Goal: Task Accomplishment & Management: Manage account settings

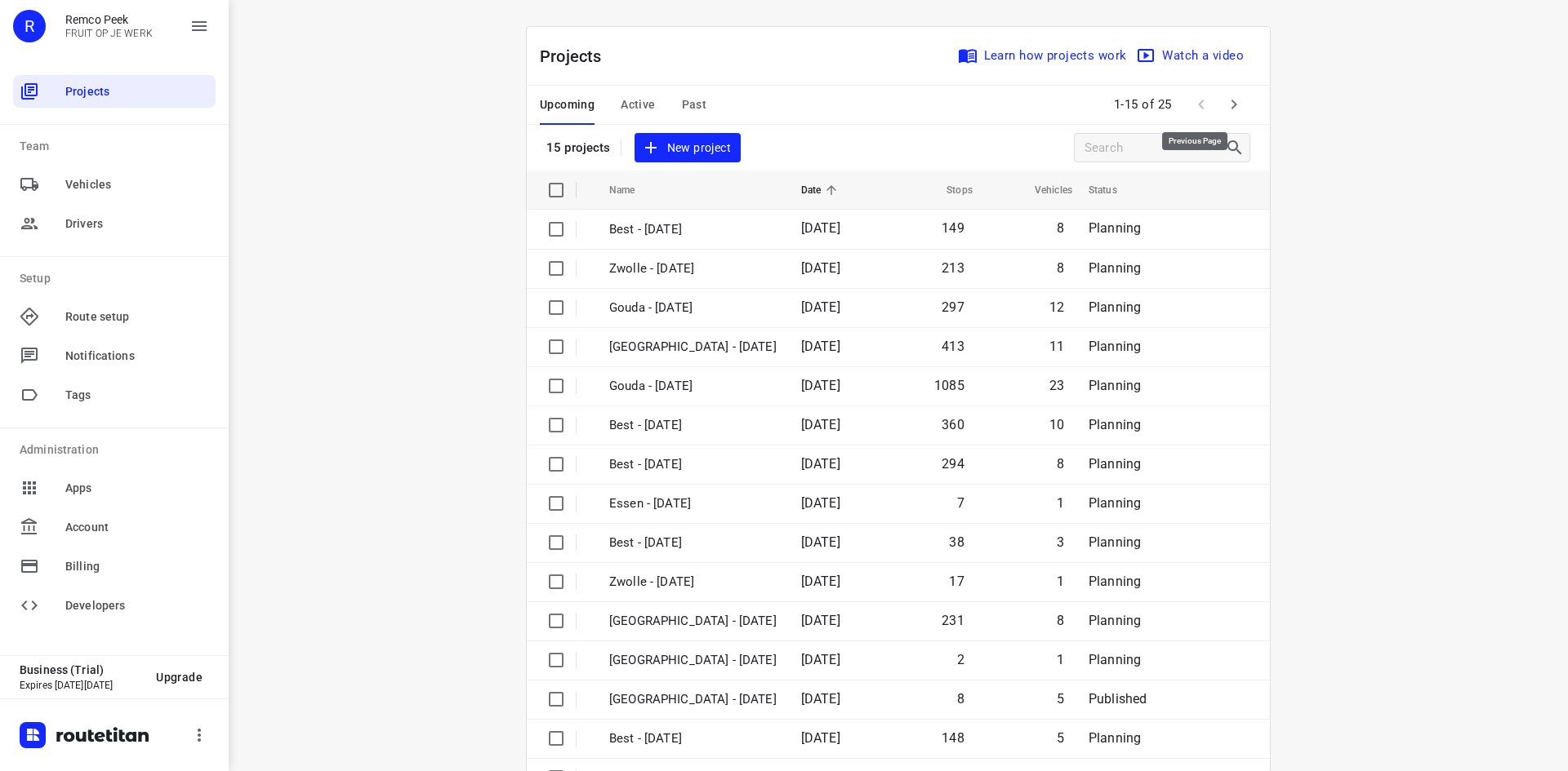
click at [1206, 104] on span at bounding box center [1201, 104] width 33 height 33
click at [1238, 105] on button "button" at bounding box center [1234, 104] width 33 height 33
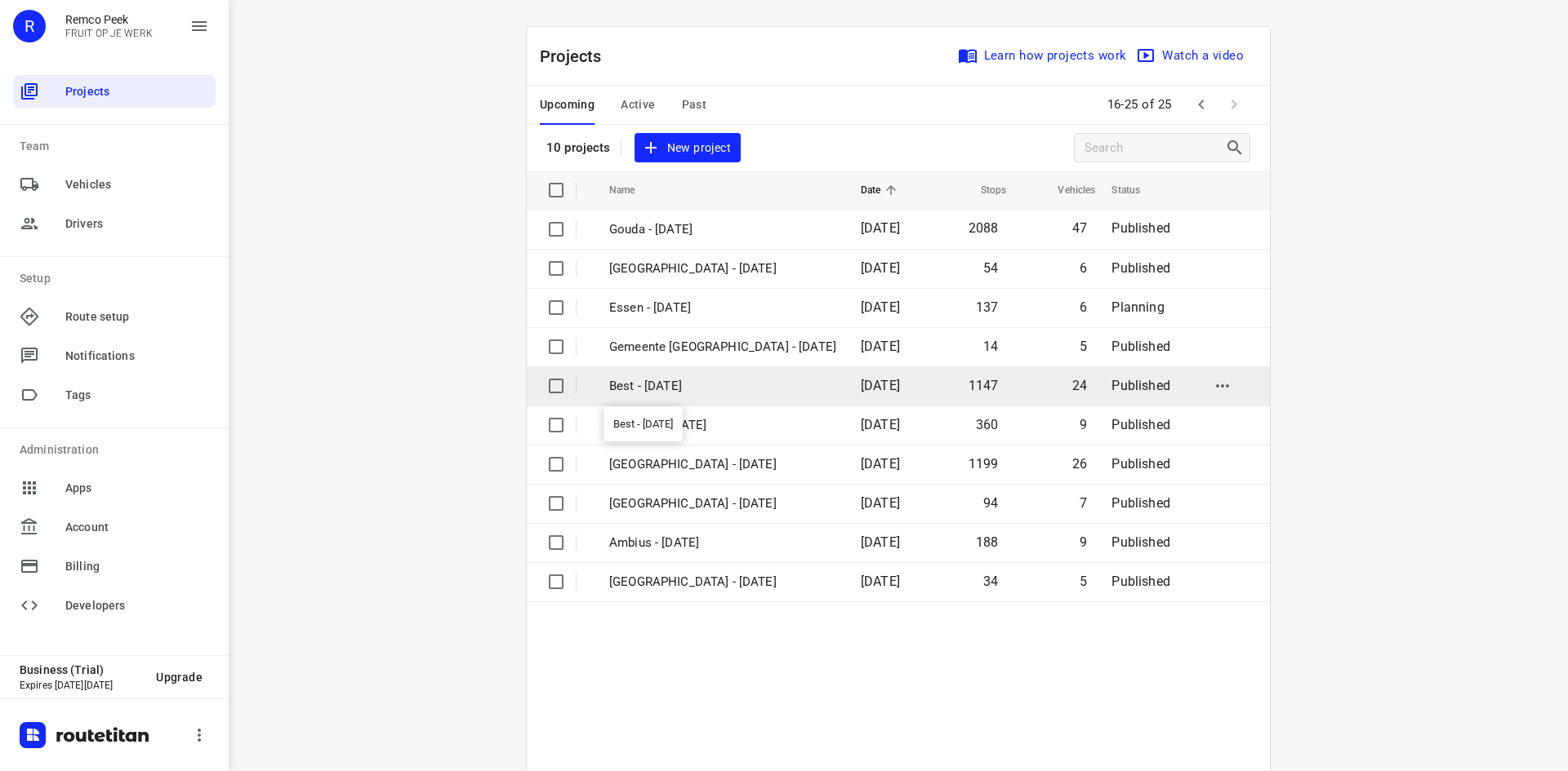
click at [778, 385] on p "Best - [DATE]" at bounding box center [722, 386] width 227 height 18
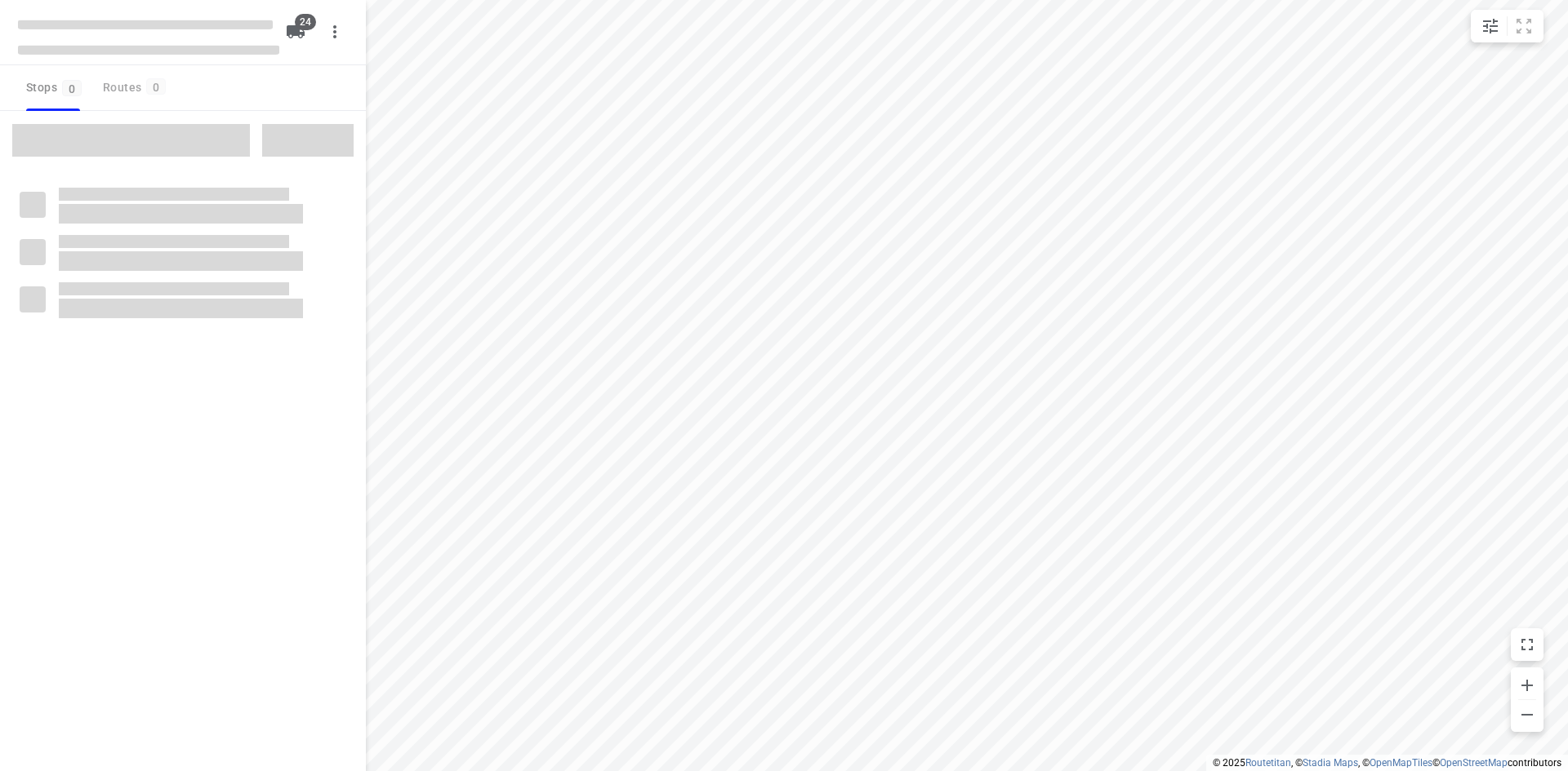
checkbox input "true"
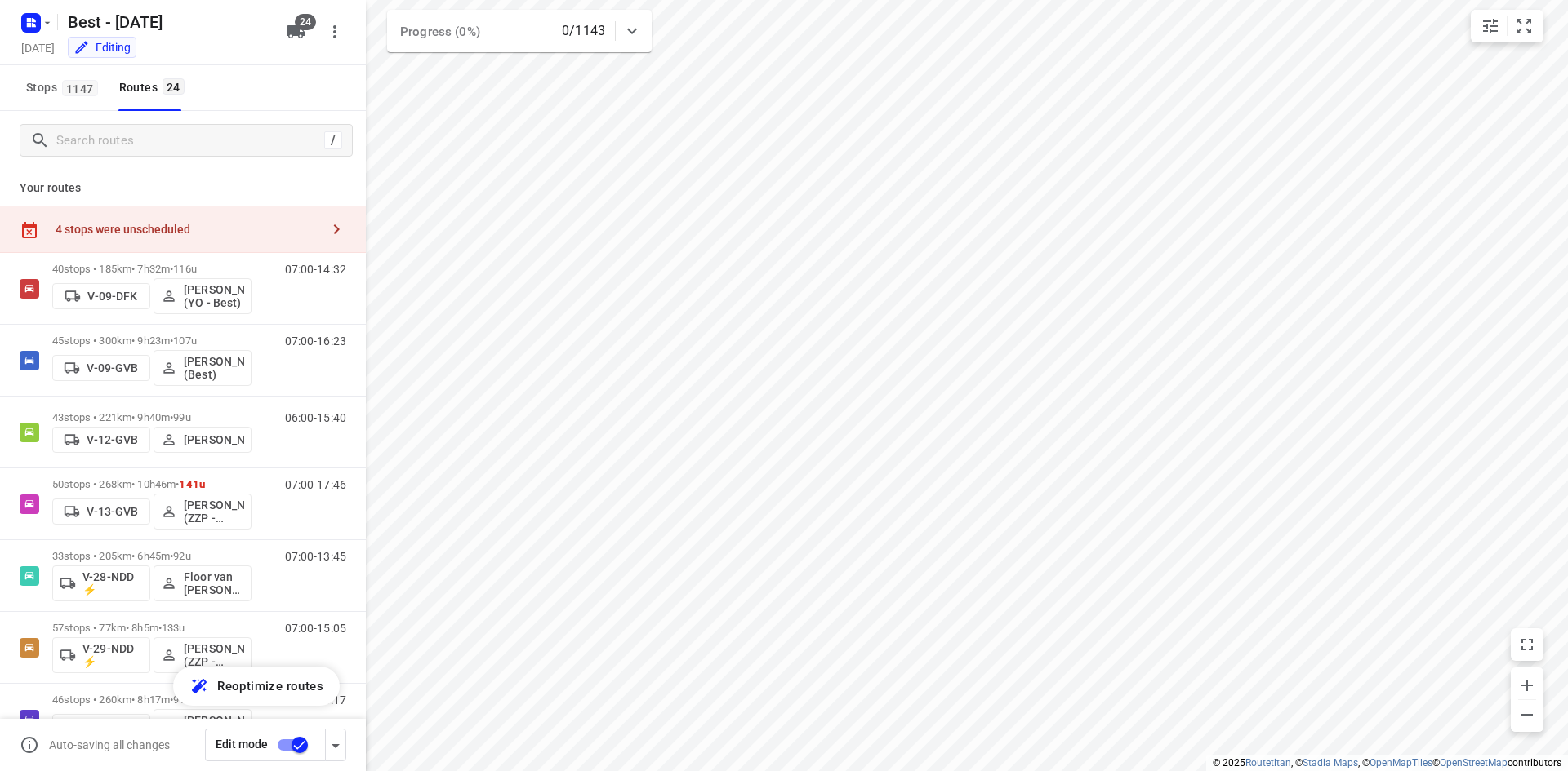
click at [263, 230] on div "4 stops were unscheduled" at bounding box center [188, 230] width 265 height 14
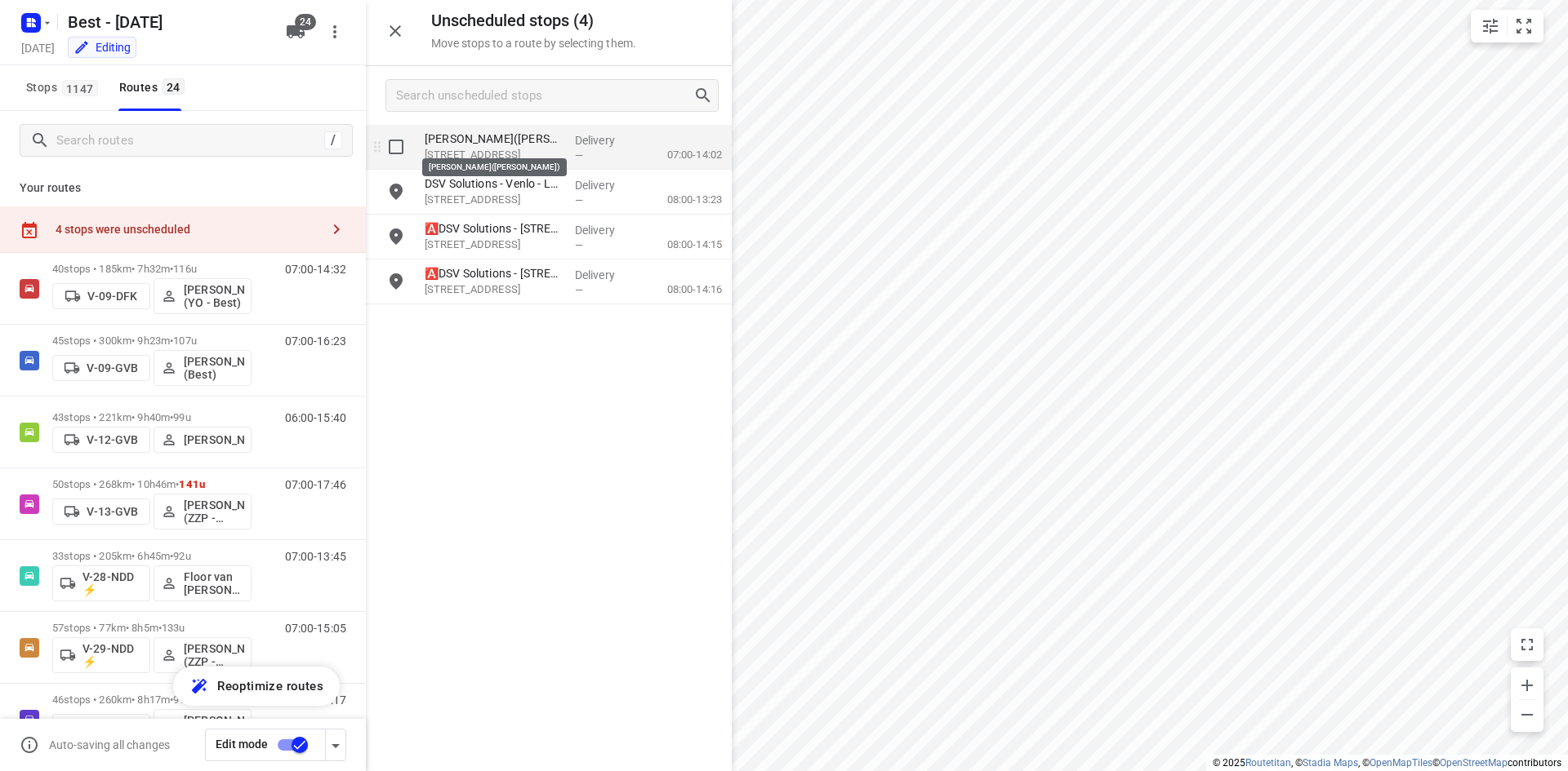
click at [479, 146] on p "[PERSON_NAME]([PERSON_NAME])" at bounding box center [493, 138] width 137 height 16
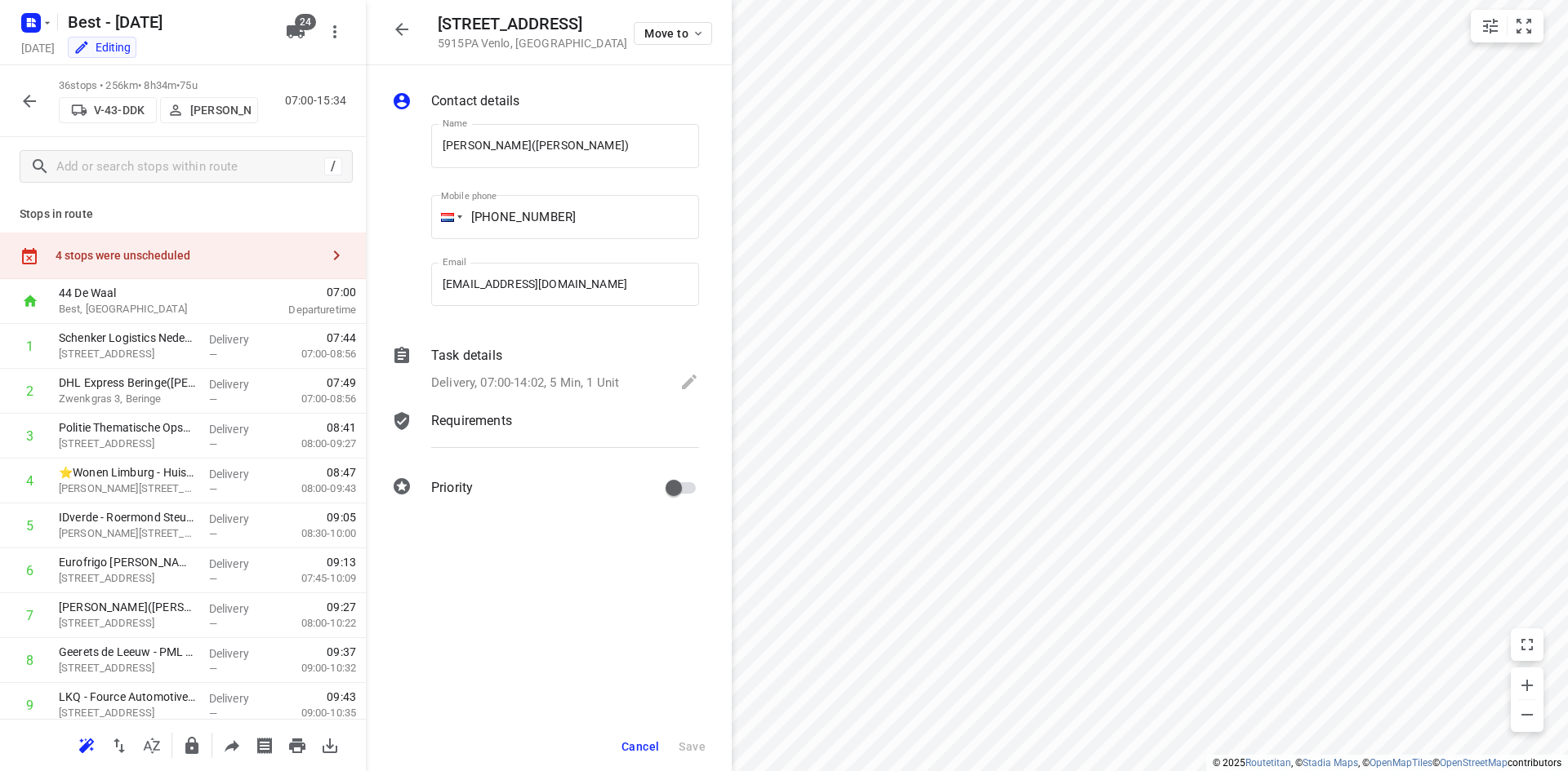
click at [304, 257] on div "4 stops were unscheduled" at bounding box center [188, 256] width 265 height 14
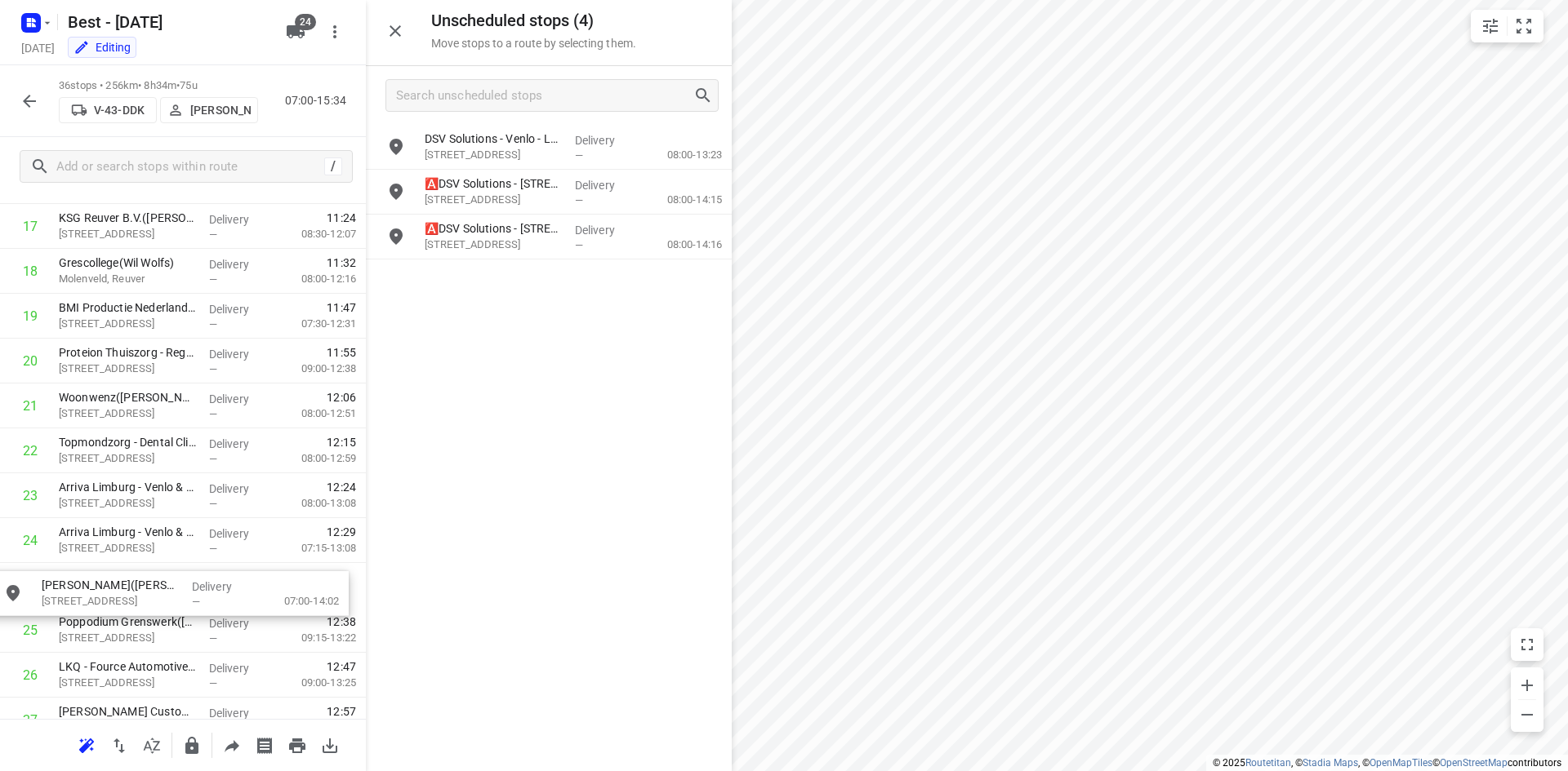
drag, startPoint x: 522, startPoint y: 161, endPoint x: 136, endPoint y: 612, distance: 593.6
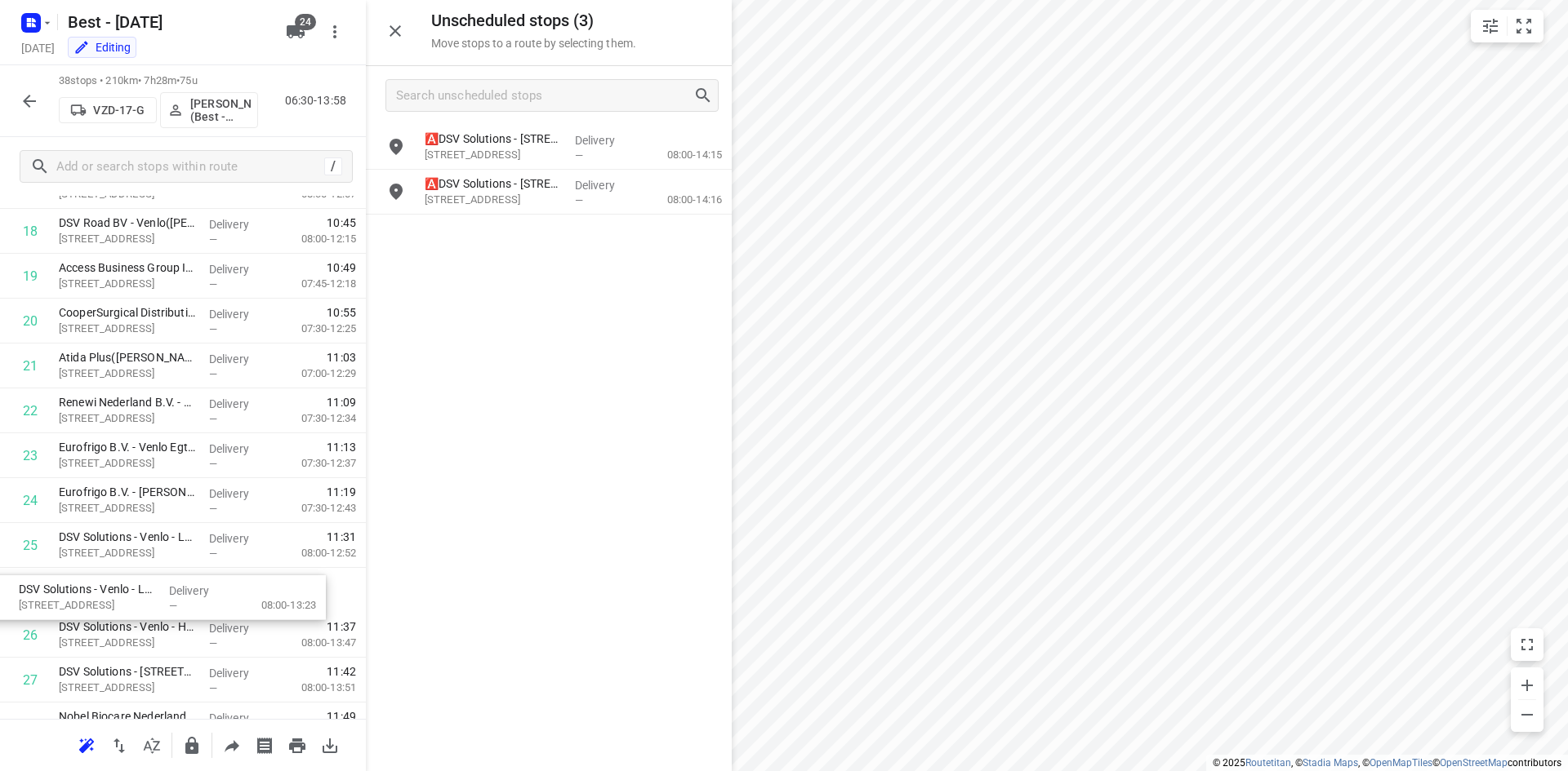
scroll to position [881, 0]
drag, startPoint x: 488, startPoint y: 153, endPoint x: 86, endPoint y: 591, distance: 594.5
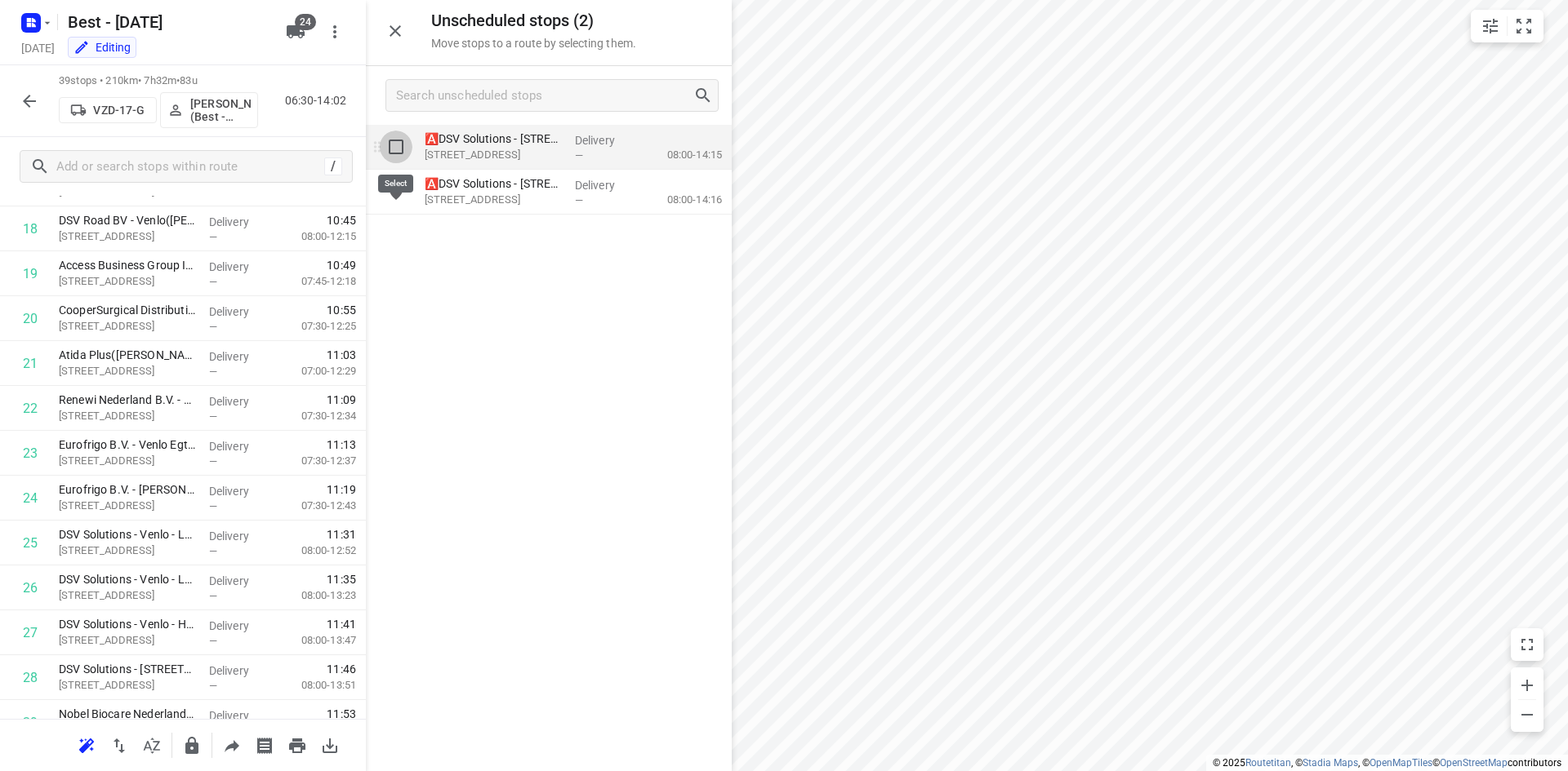
click at [406, 151] on input "grid" at bounding box center [396, 147] width 33 height 33
checkbox input "true"
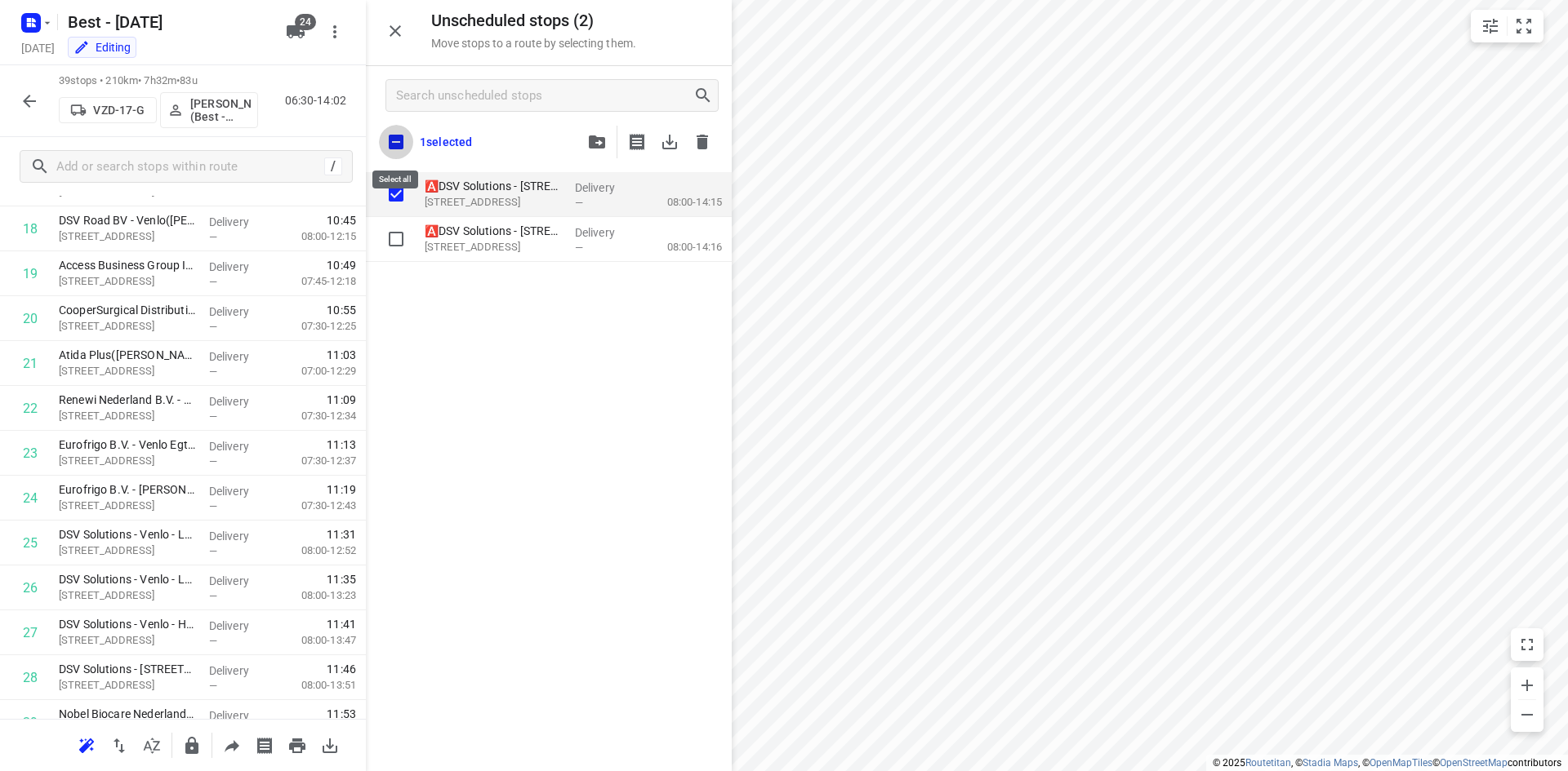
click at [392, 138] on input "checkbox" at bounding box center [396, 142] width 35 height 35
checkbox input "true"
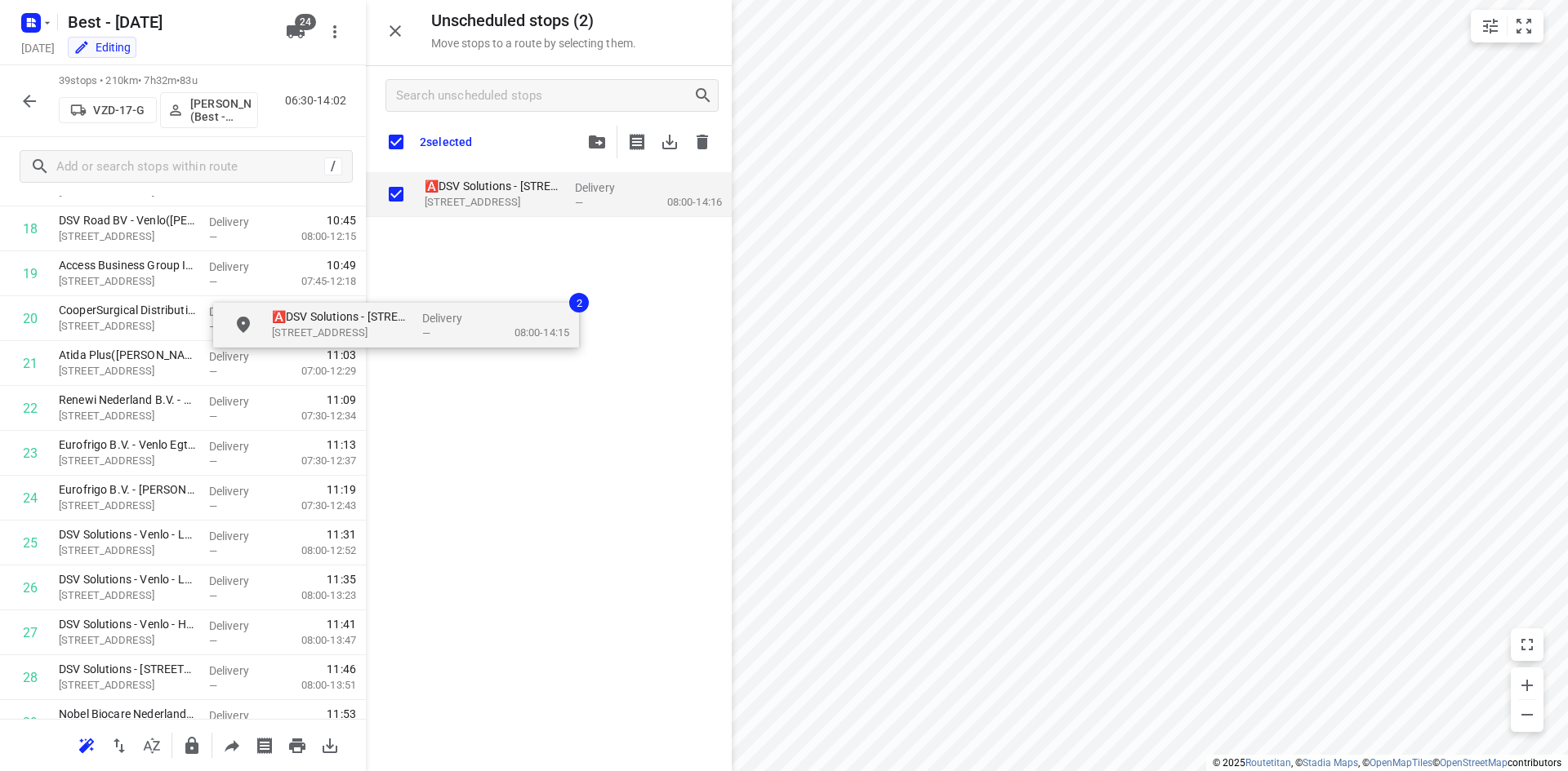
checkbox input "true"
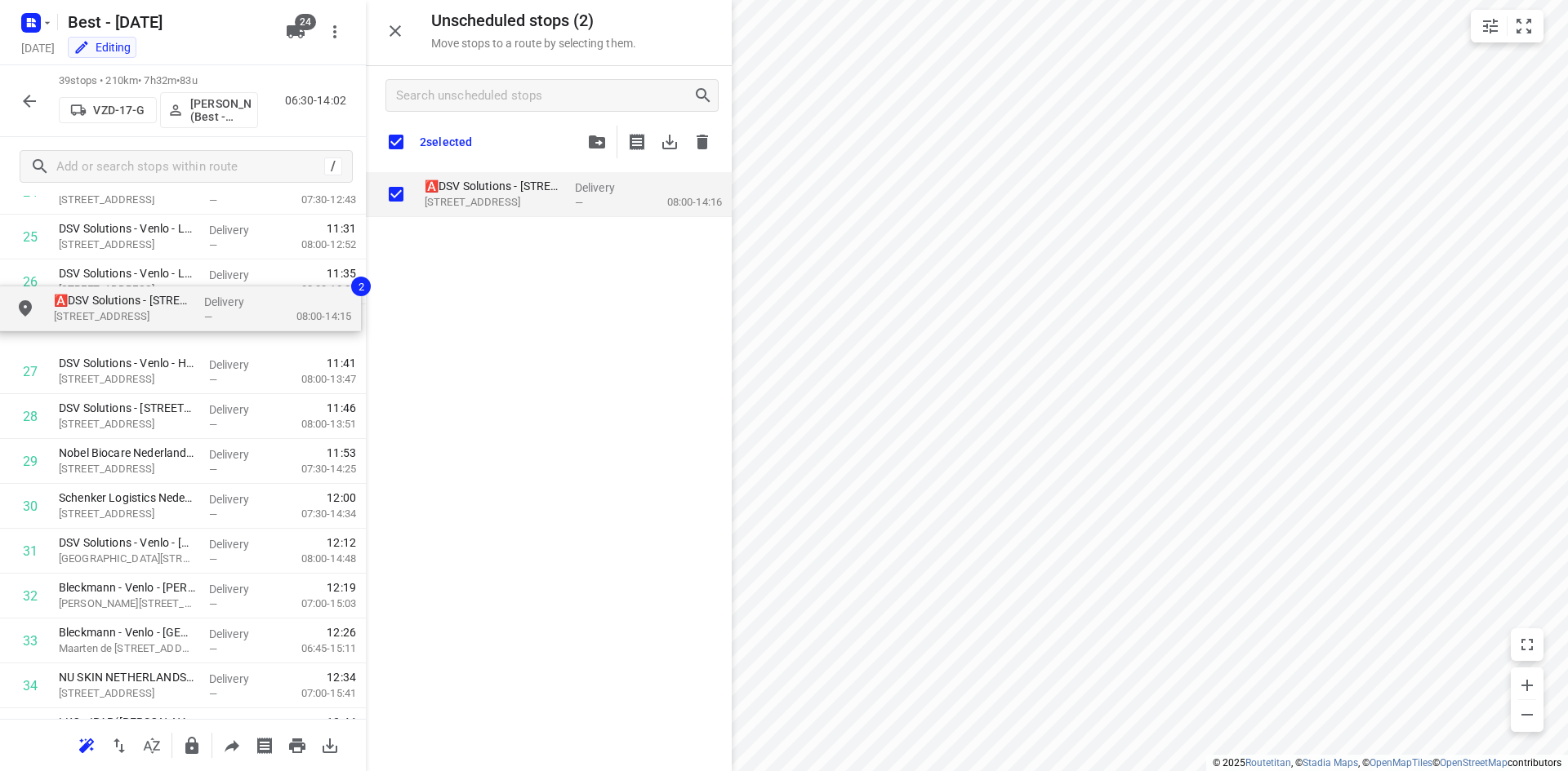
scroll to position [1184, 0]
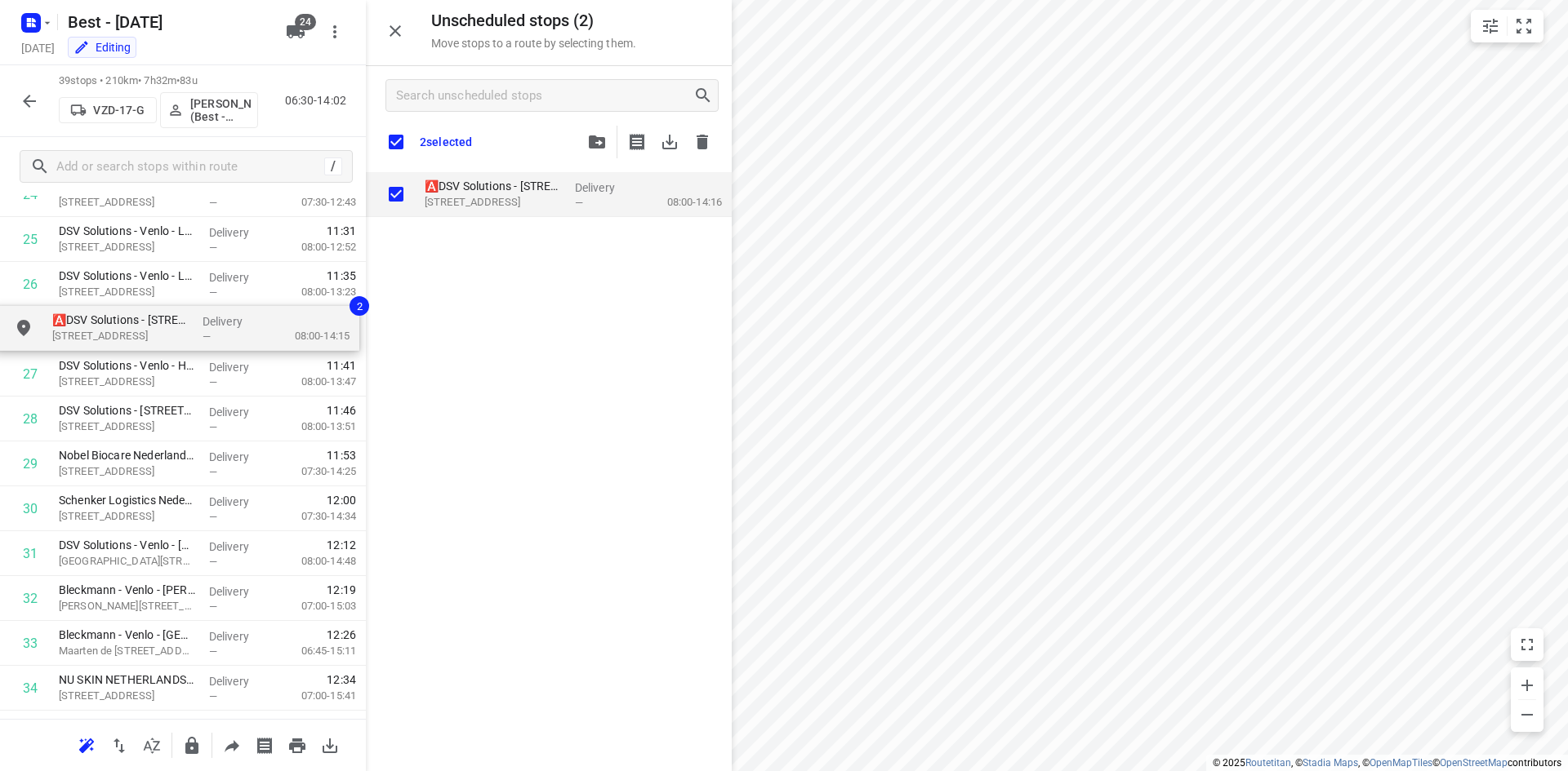
drag, startPoint x: 448, startPoint y: 179, endPoint x: 74, endPoint y: 318, distance: 399.0
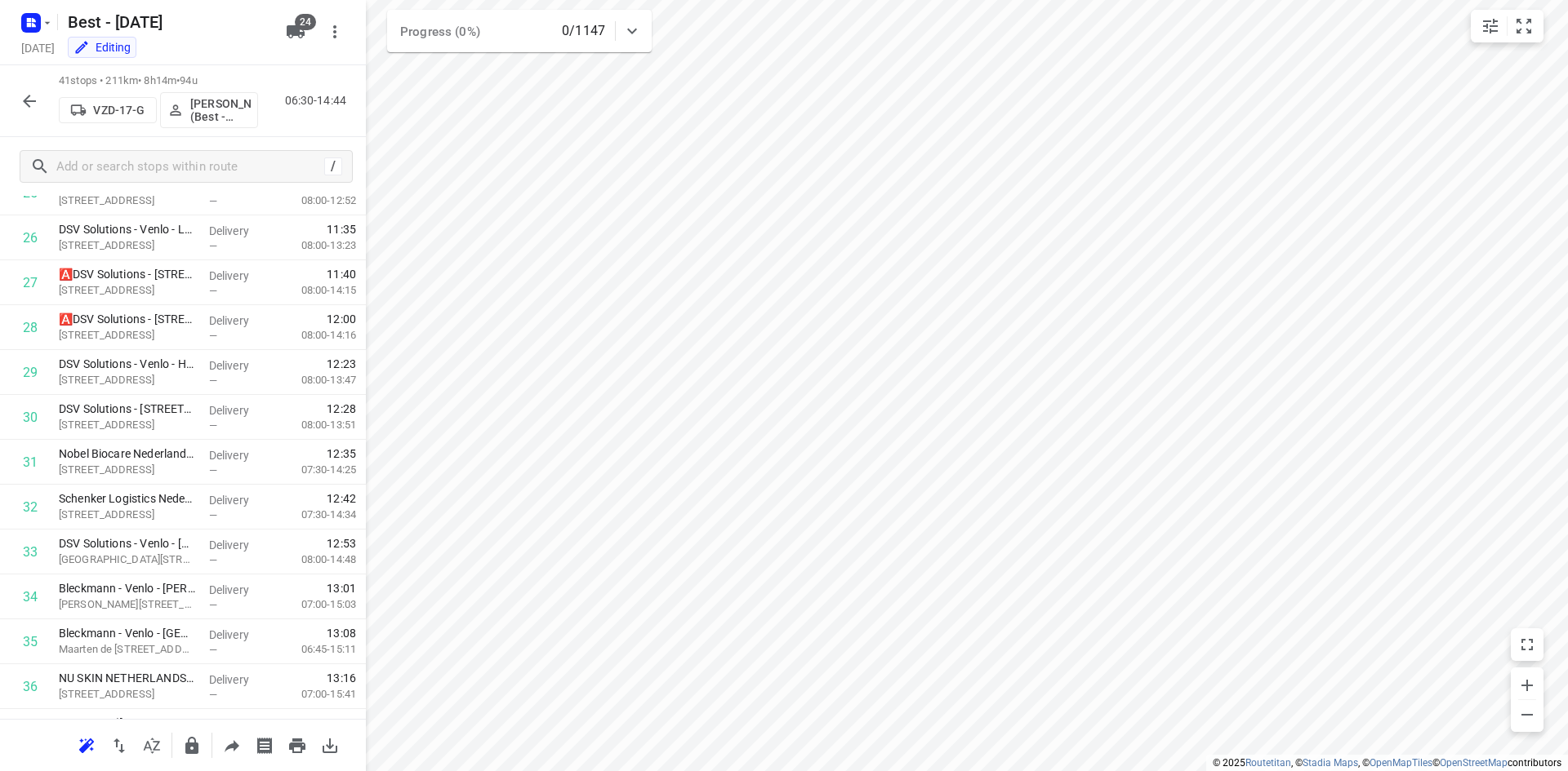
click at [42, 104] on button "button" at bounding box center [30, 101] width 33 height 33
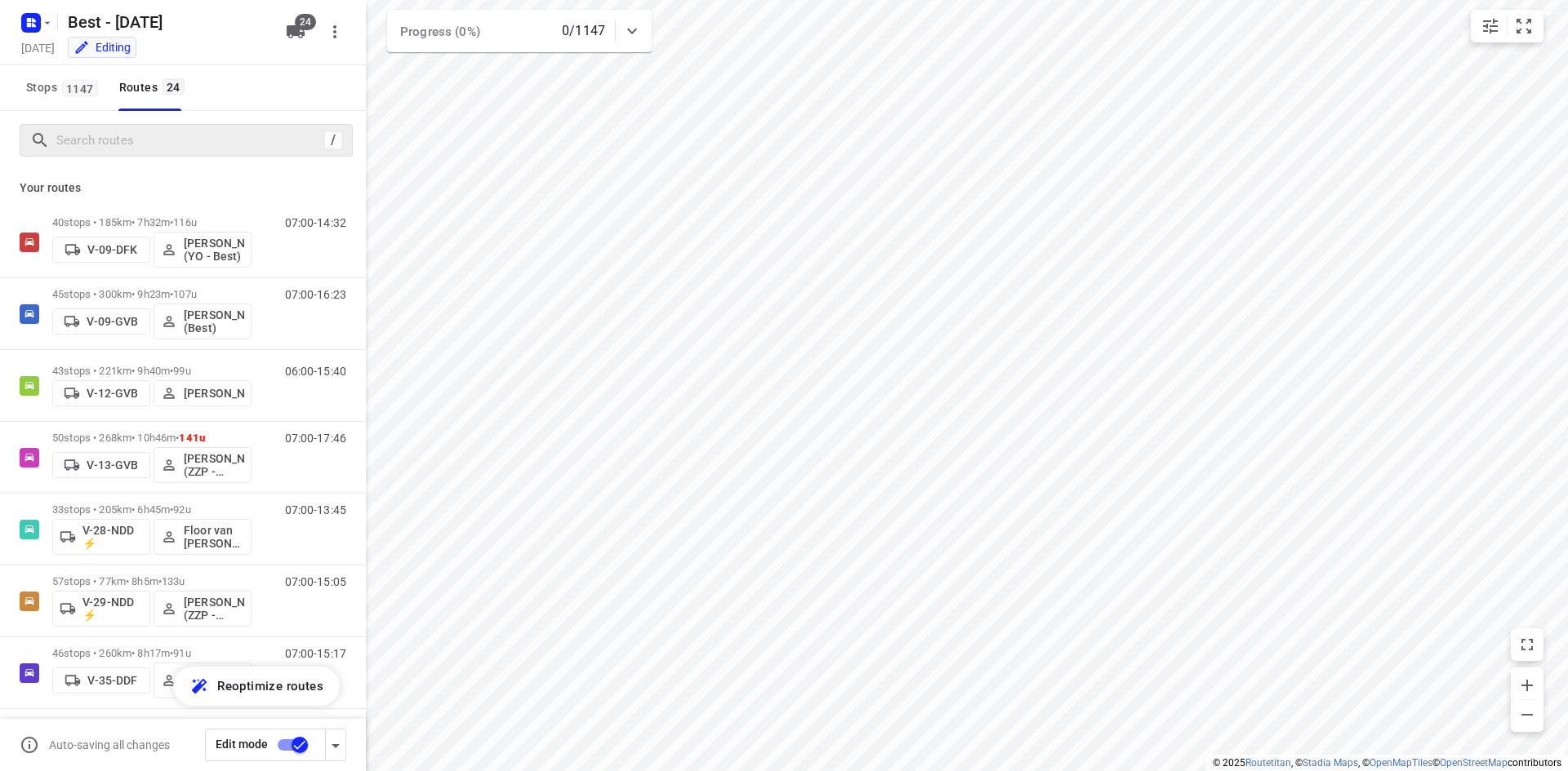
click at [212, 124] on div "/" at bounding box center [185, 141] width 333 height 33
click at [304, 24] on span "24" at bounding box center [305, 21] width 21 height 16
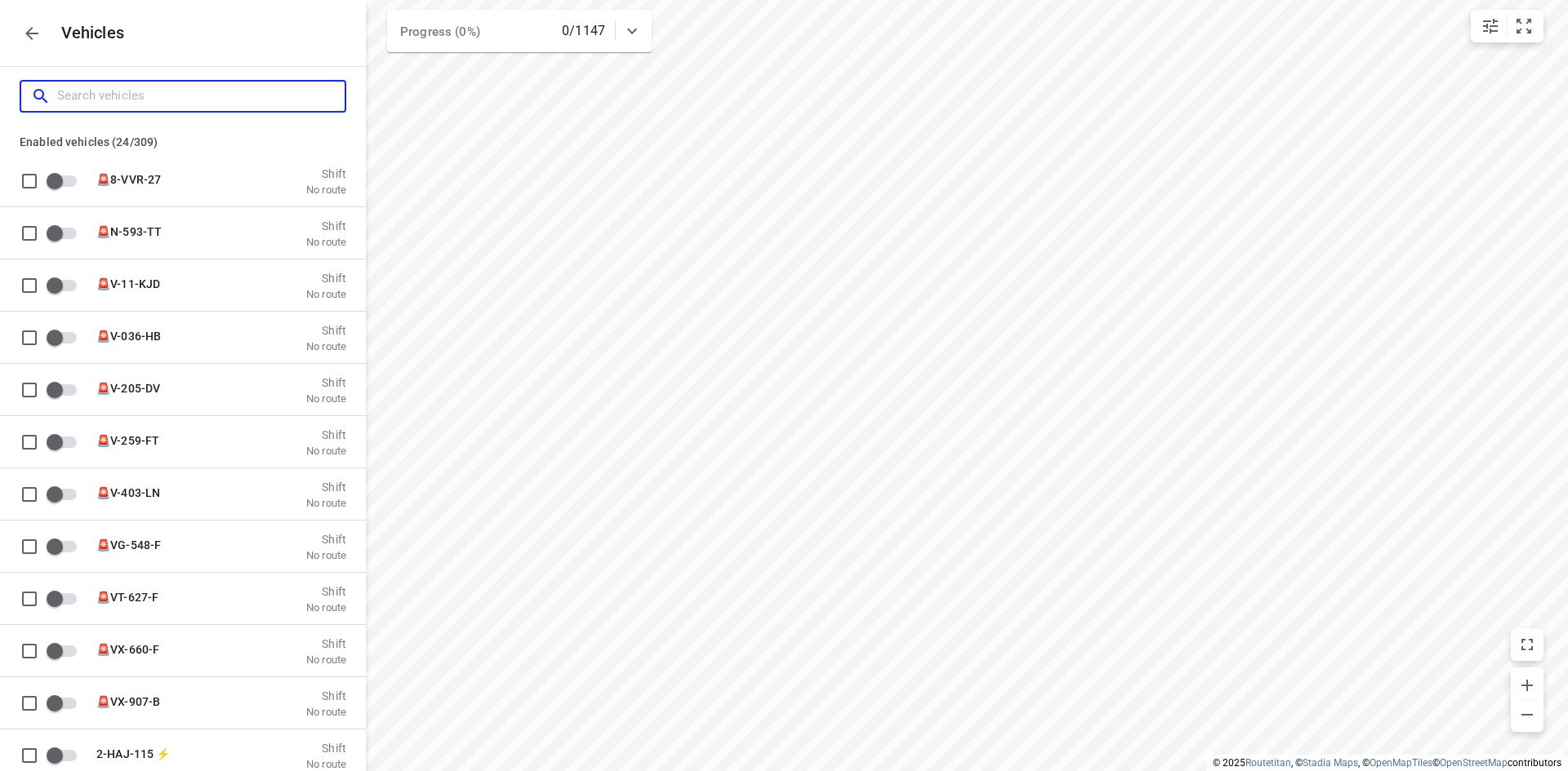
click at [239, 91] on input "Search vehicles" at bounding box center [201, 96] width 288 height 25
type input "7"
checkbox input "true"
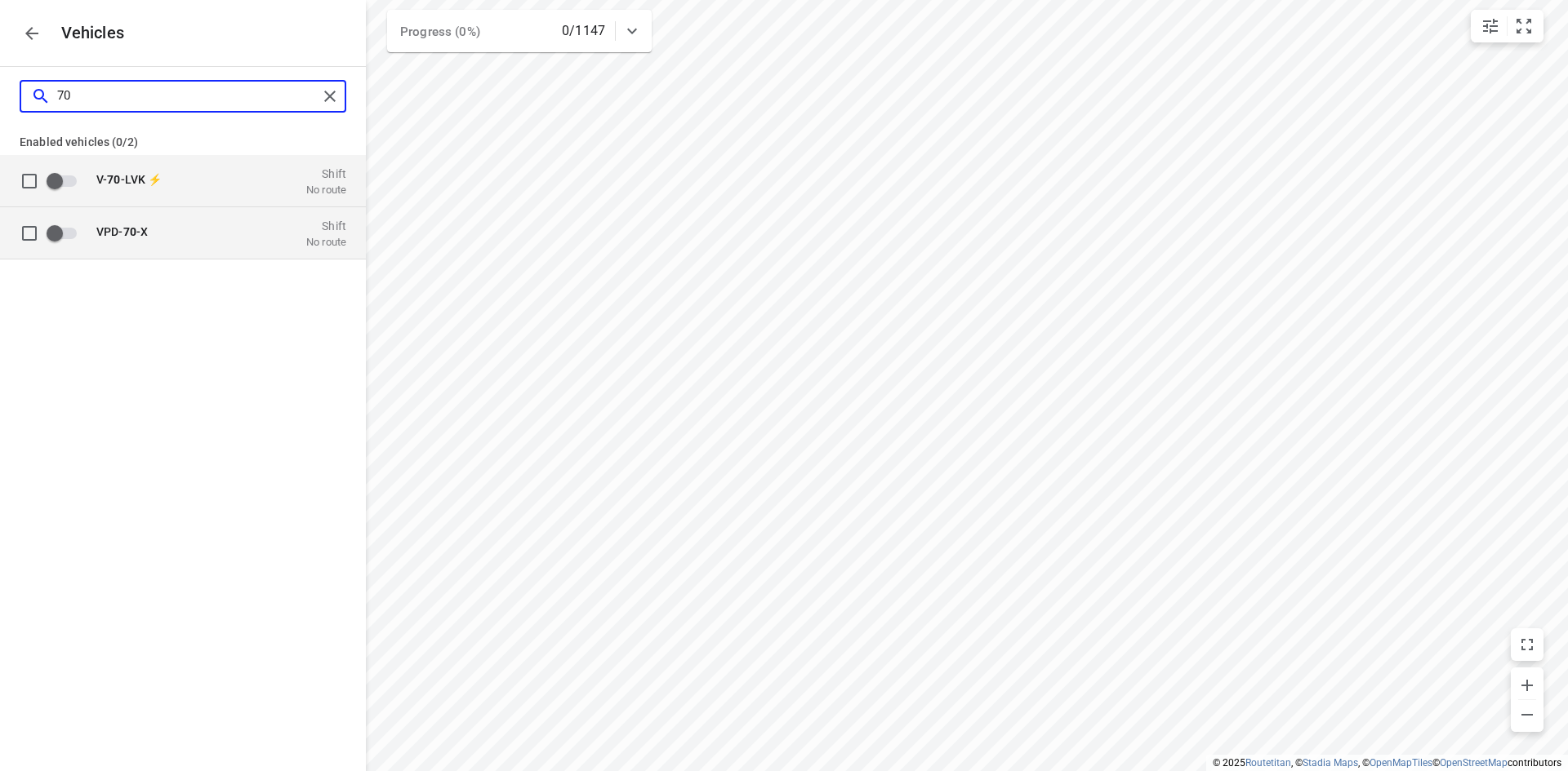
type input "70"
click at [141, 235] on span "VPD- 70 -X" at bounding box center [122, 232] width 51 height 14
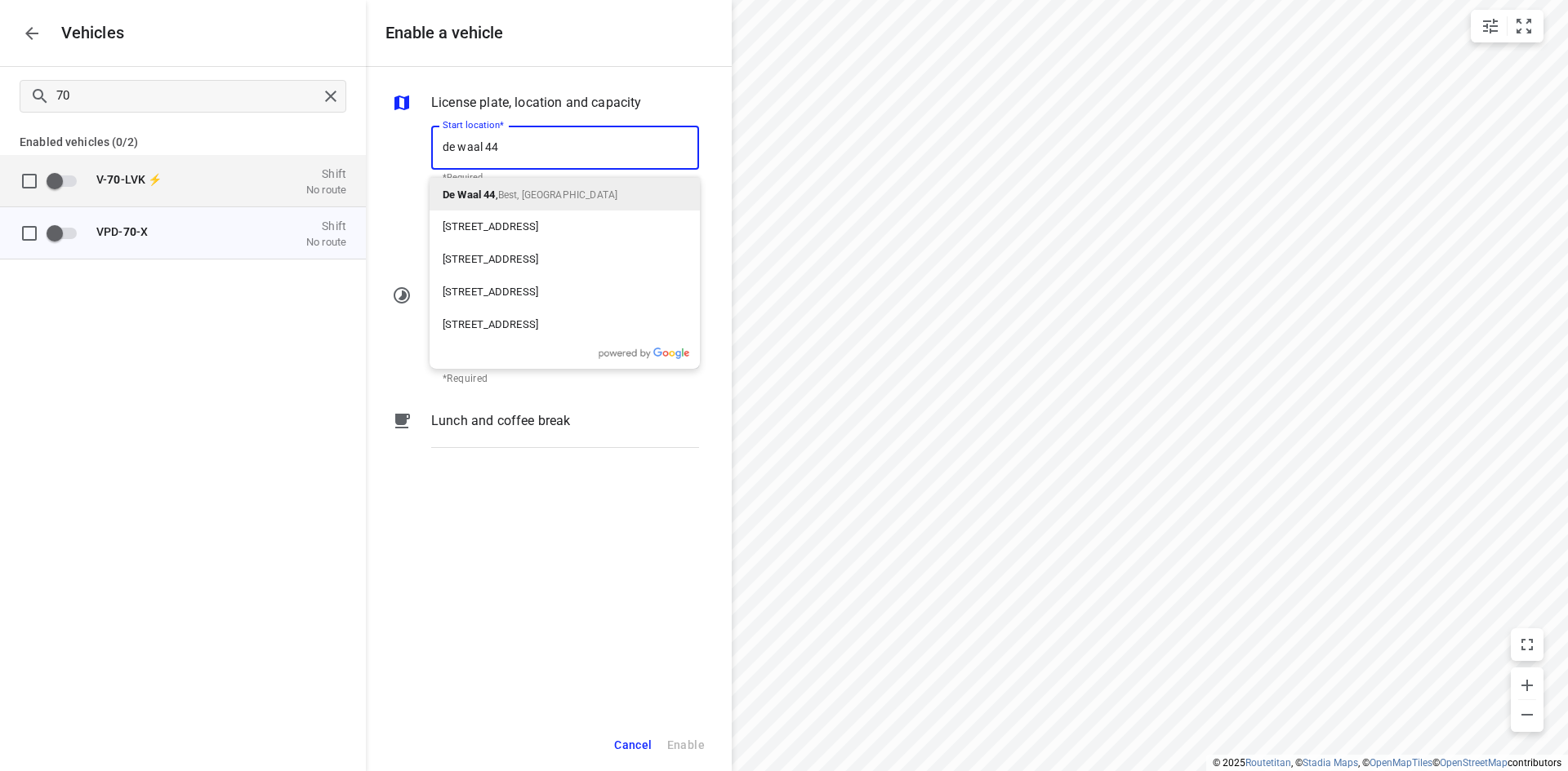
click at [515, 189] on span "Best, [GEOGRAPHIC_DATA]" at bounding box center [557, 195] width 119 height 12
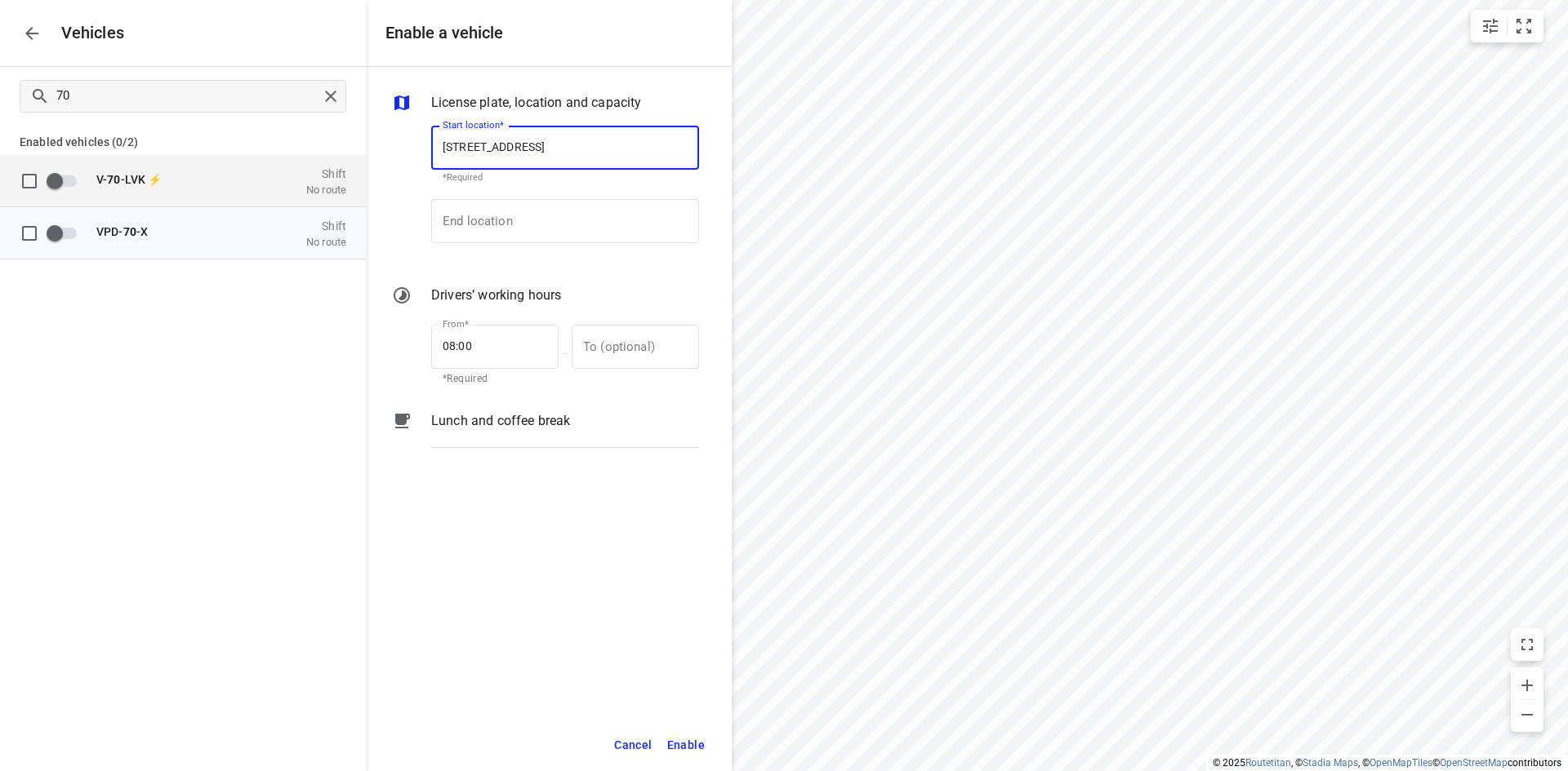
type input "[STREET_ADDRESS]"
click at [514, 248] on div "End location End location" at bounding box center [565, 227] width 267 height 57
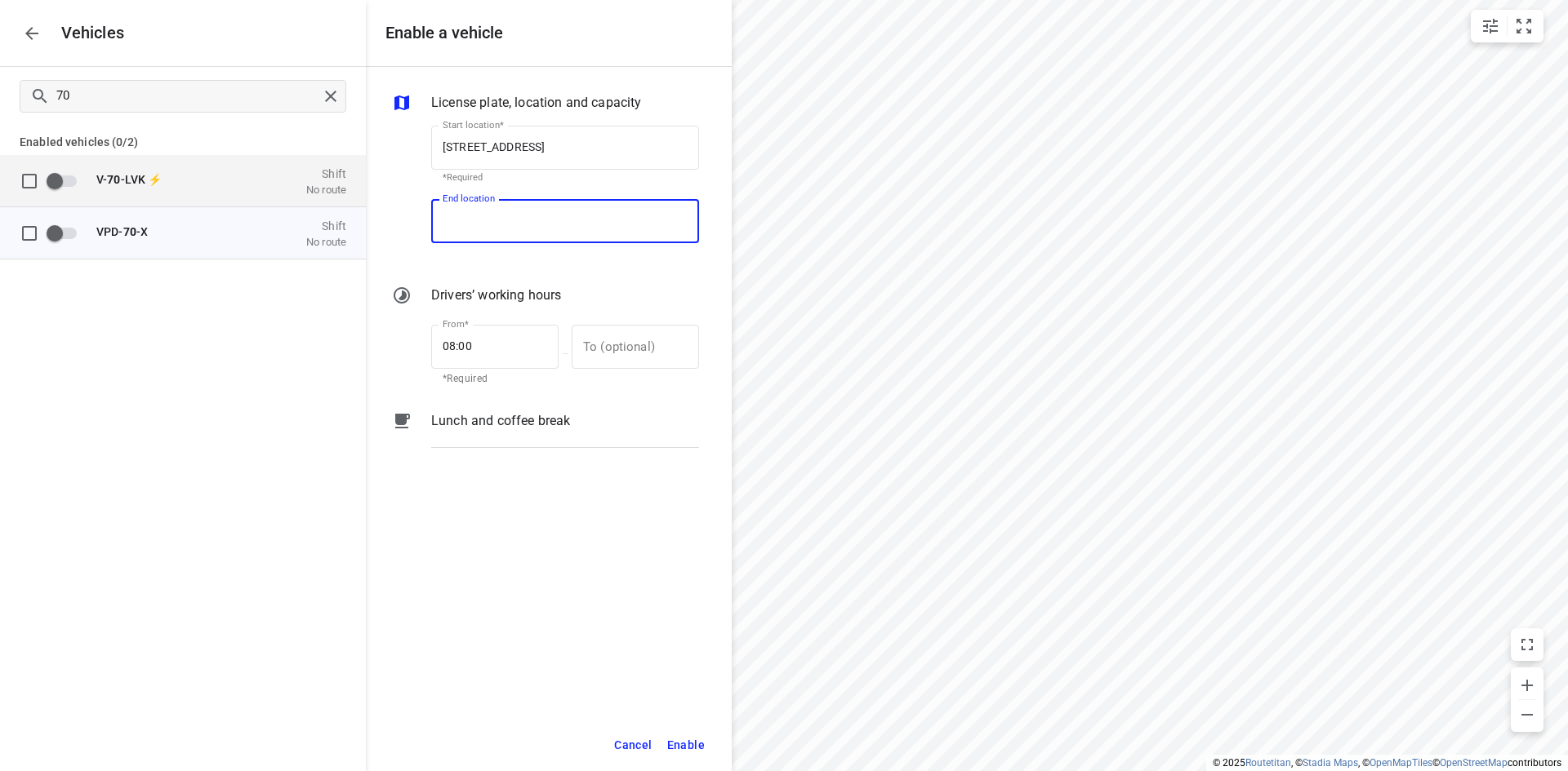
click at [523, 234] on input "End location" at bounding box center [565, 221] width 267 height 44
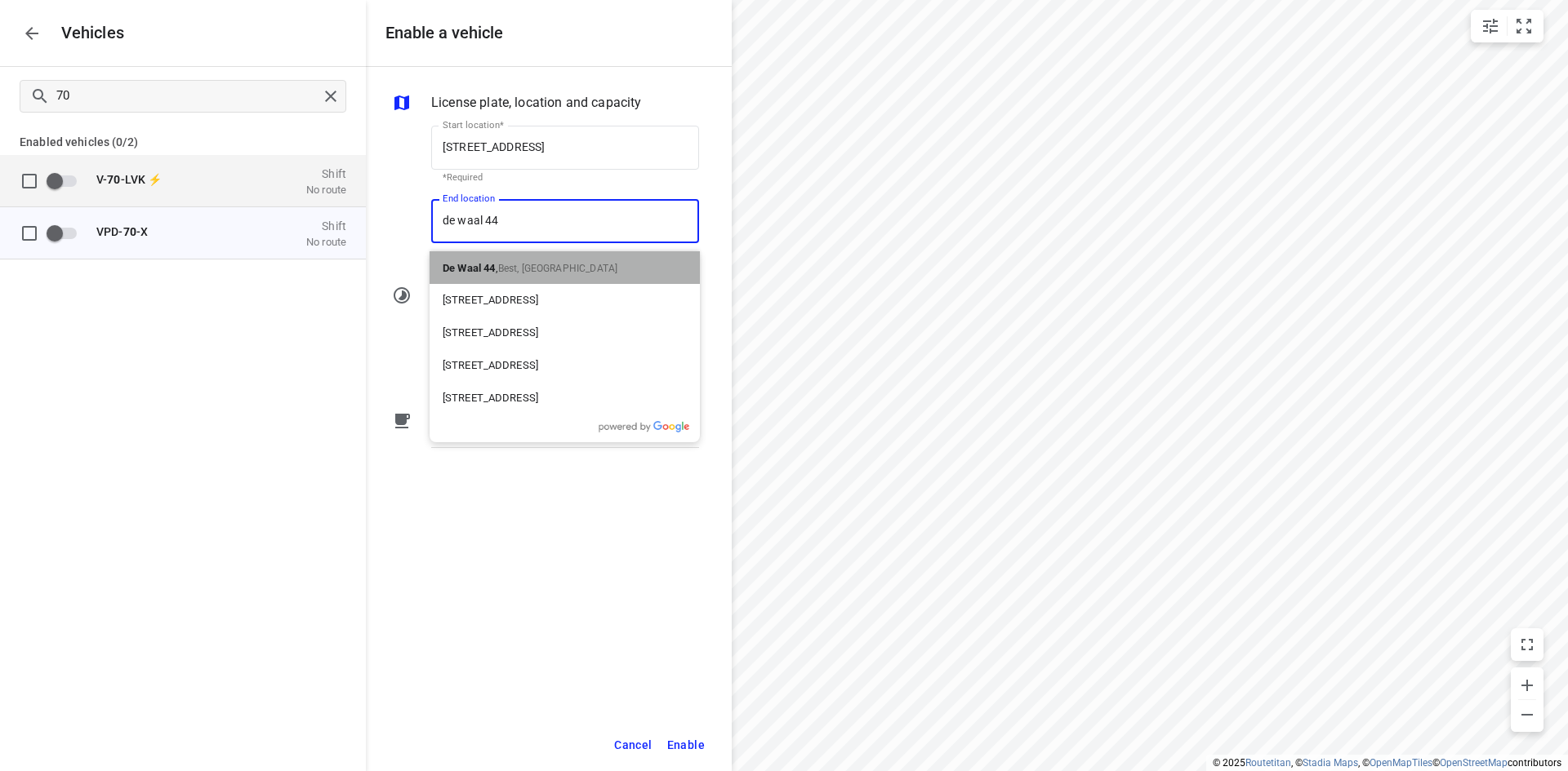
click at [532, 252] on div "De Waal 44 , Best, [GEOGRAPHIC_DATA]" at bounding box center [565, 268] width 270 height 33
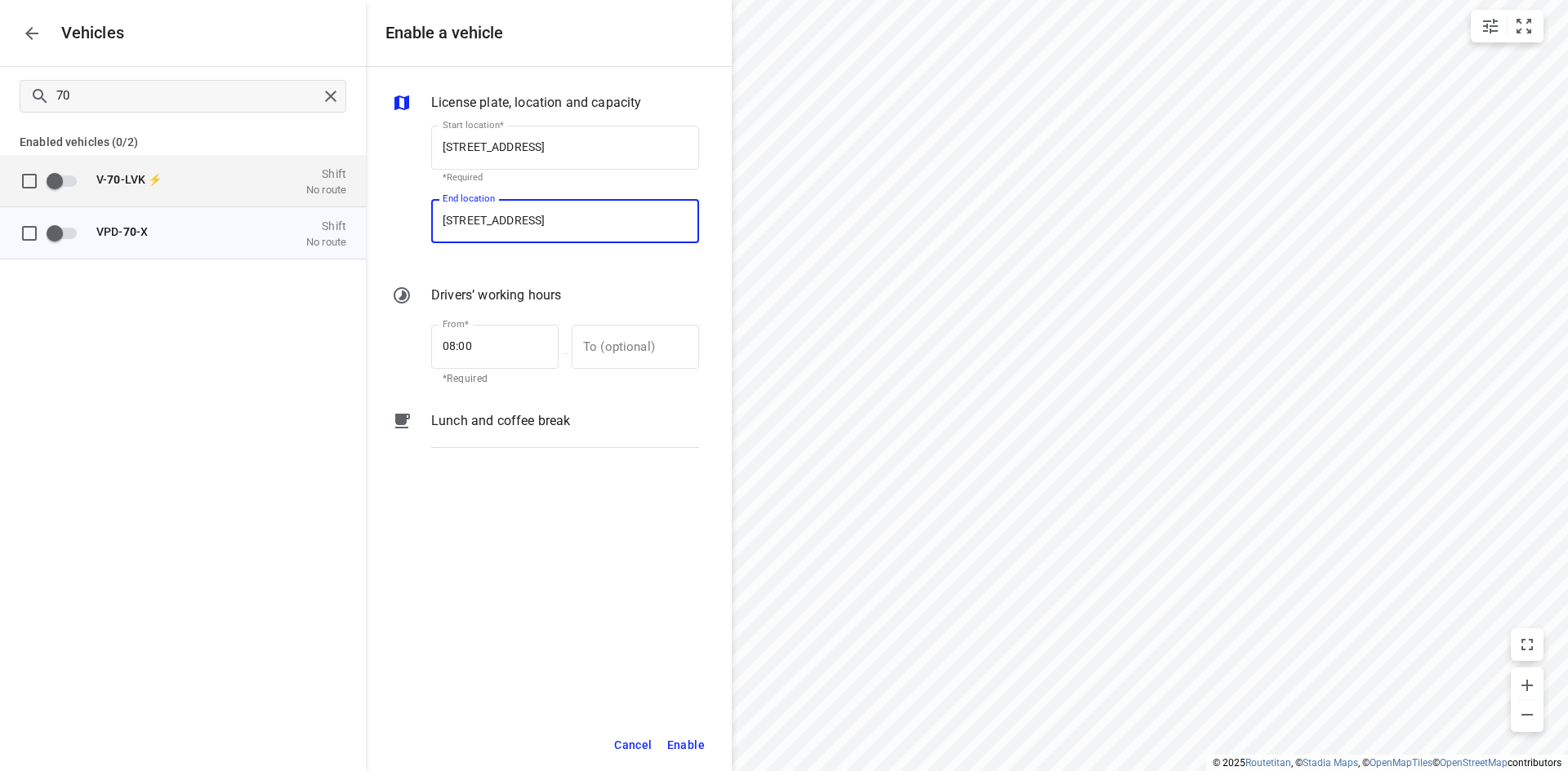
type input "[STREET_ADDRESS]"
click at [514, 320] on div "From* 08:00 From* *Required" at bounding box center [495, 353] width 127 height 70
click at [498, 348] on input "08:00" at bounding box center [486, 347] width 109 height 44
type input "0_:__"
type input "07:00"
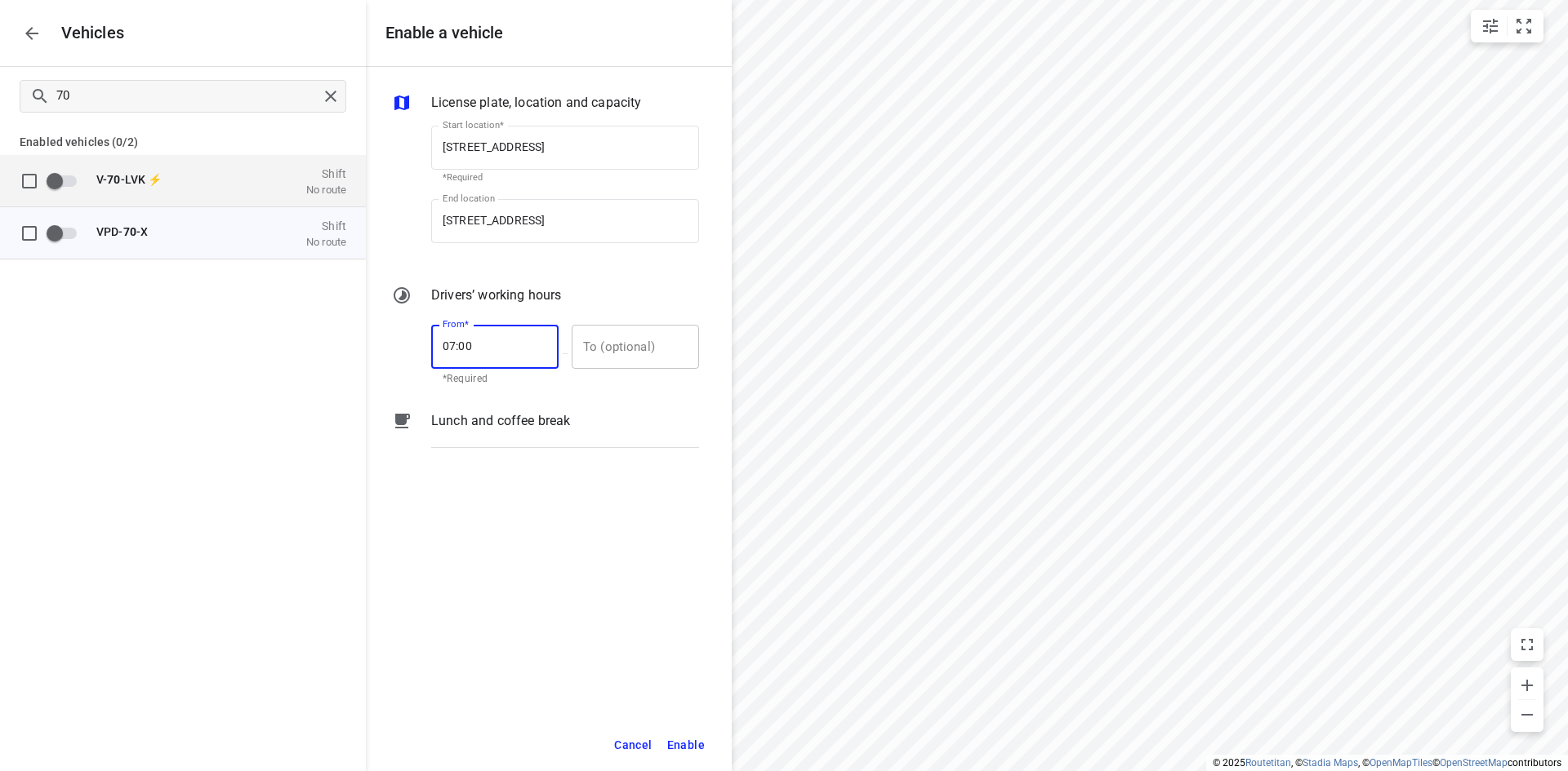
click at [598, 342] on input "text" at bounding box center [626, 347] width 109 height 44
type input "17:00"
click at [686, 744] on span "Enable" at bounding box center [686, 745] width 38 height 20
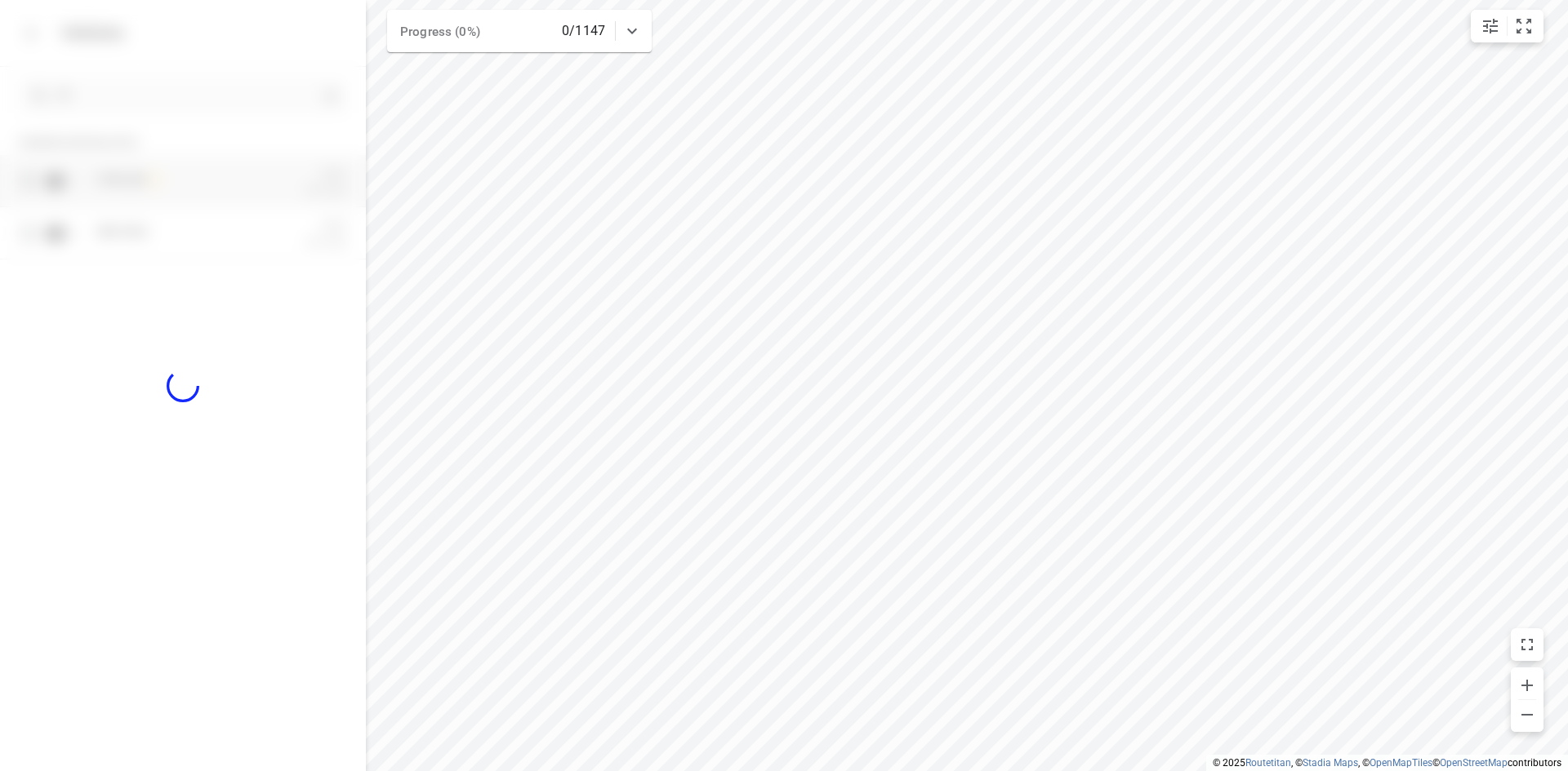
checkbox input "true"
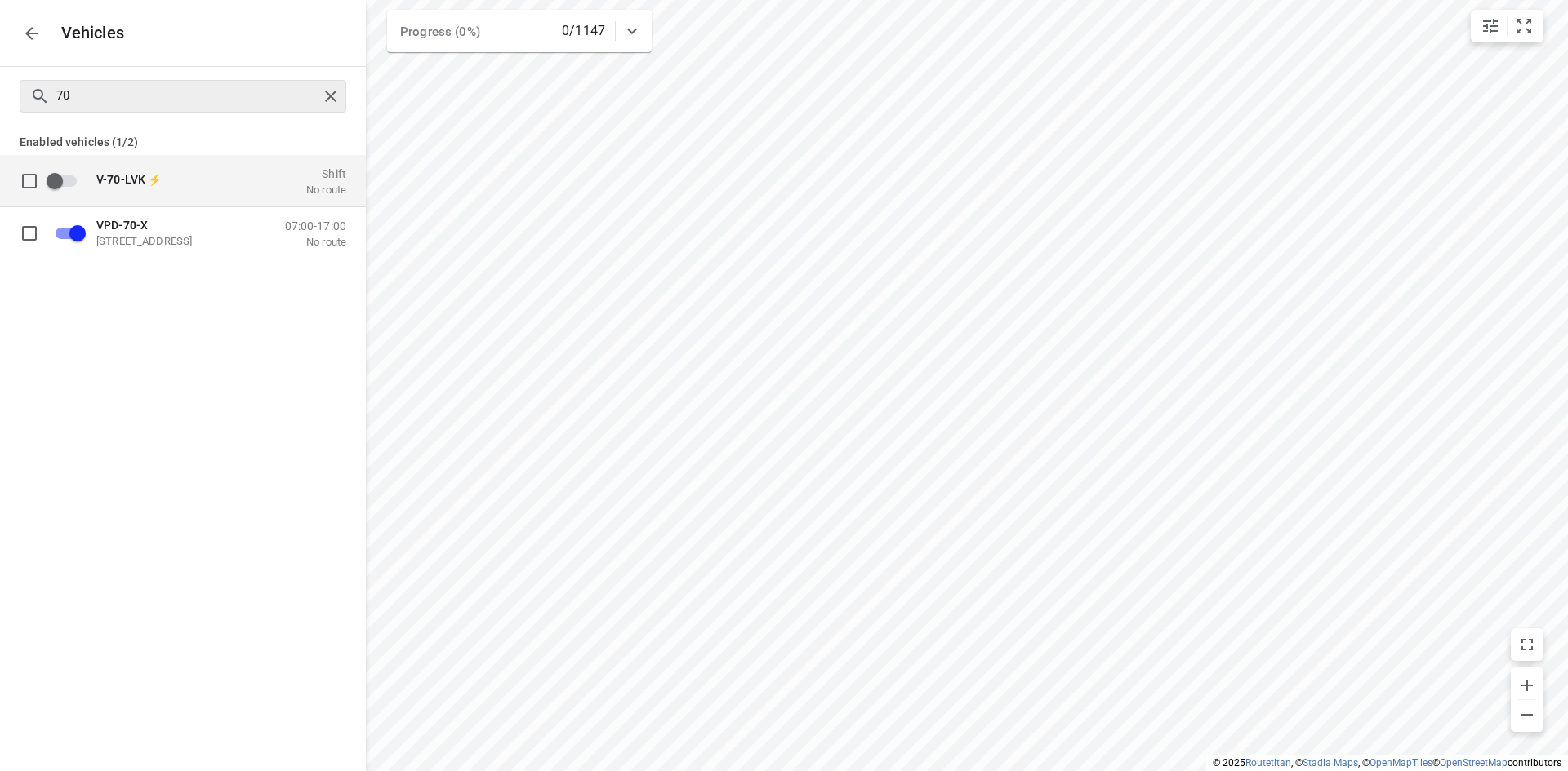
checkbox input "false"
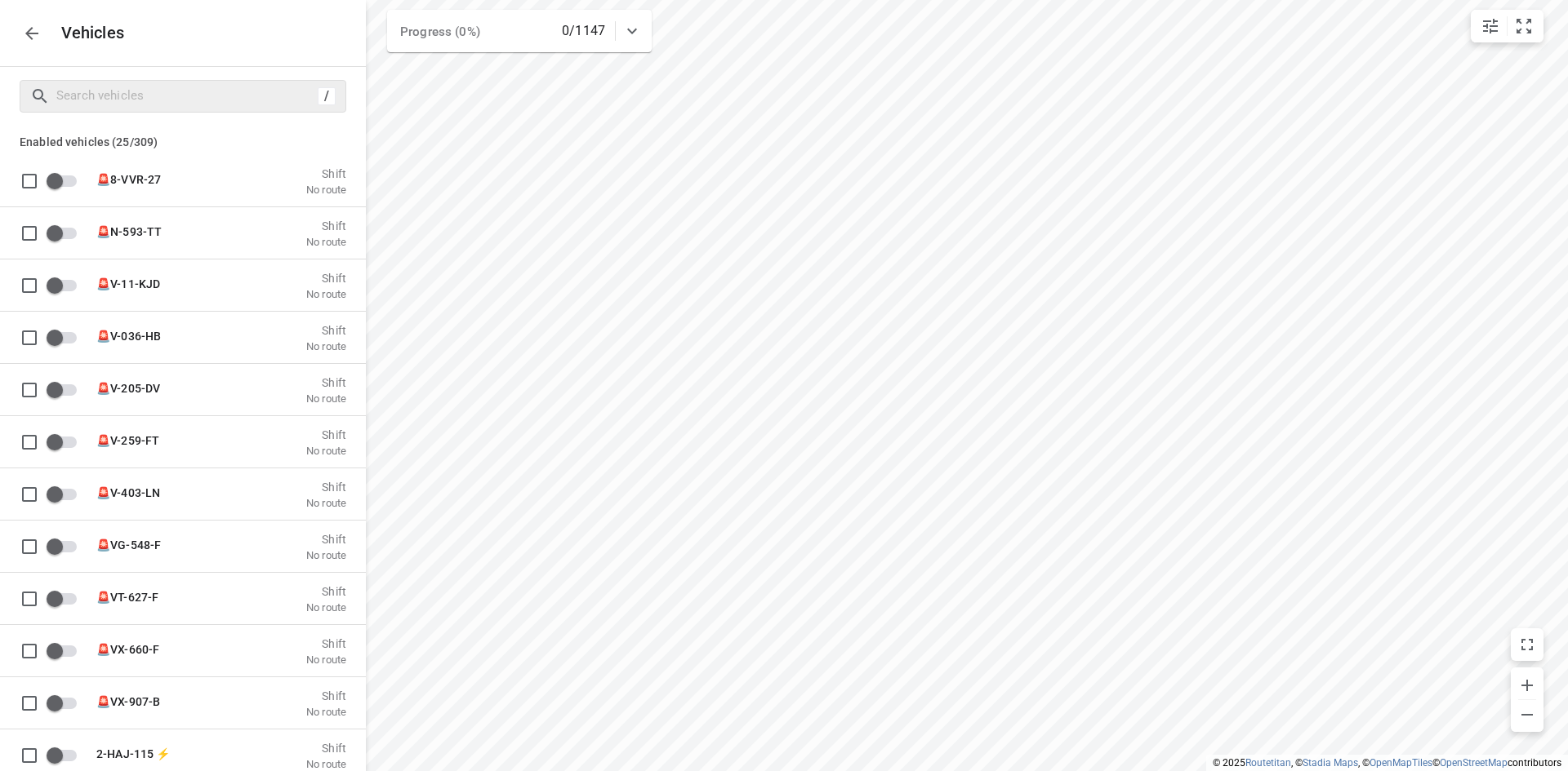
click at [64, 44] on div "Vehicles" at bounding box center [182, 33] width 366 height 67
click at [49, 39] on p "Vehicles" at bounding box center [87, 33] width 77 height 18
click at [49, 38] on p "Vehicles" at bounding box center [87, 33] width 77 height 18
click at [45, 36] on button "button" at bounding box center [32, 34] width 33 height 33
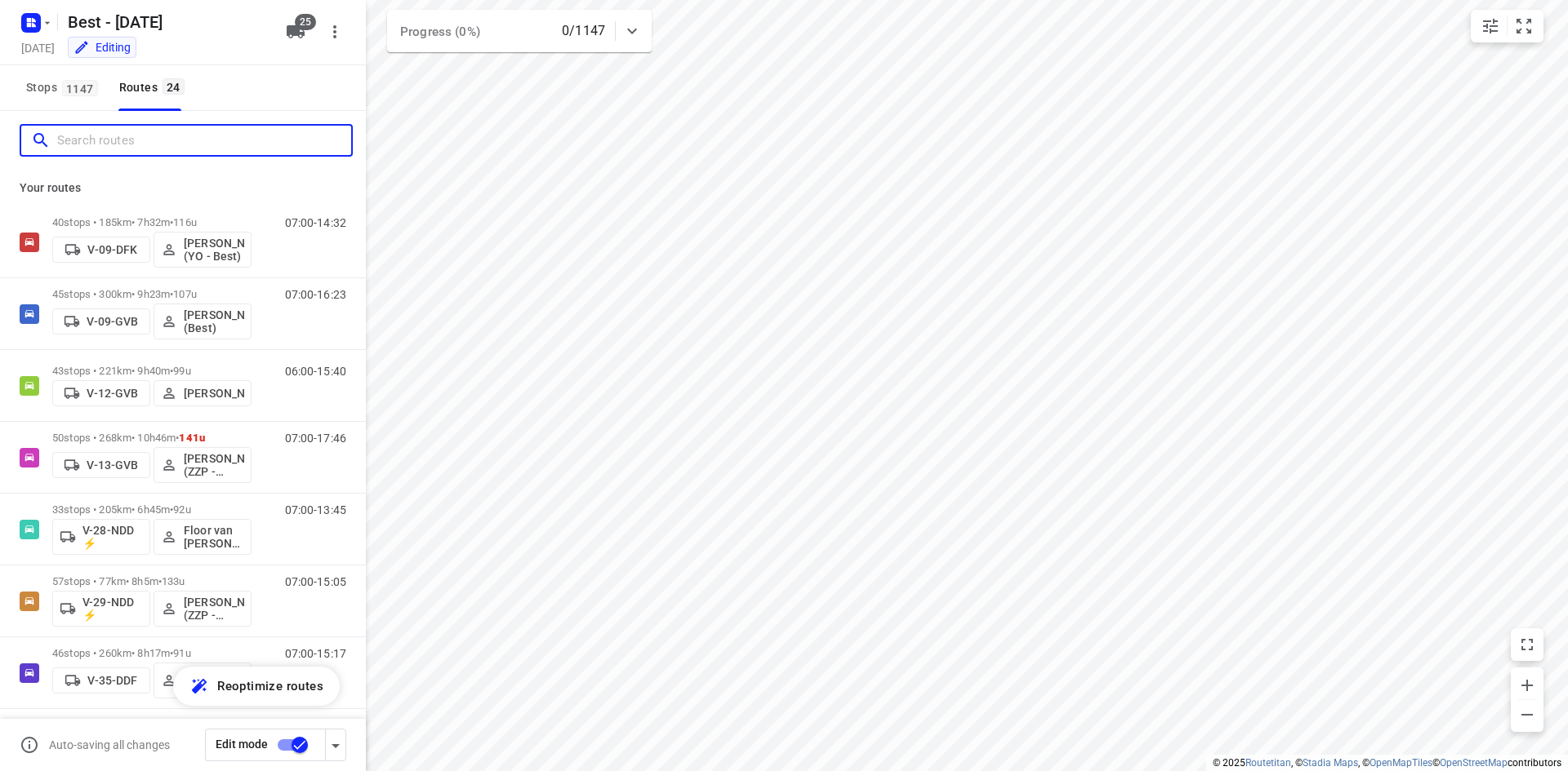
click at [125, 130] on input "Search routes" at bounding box center [204, 141] width 294 height 25
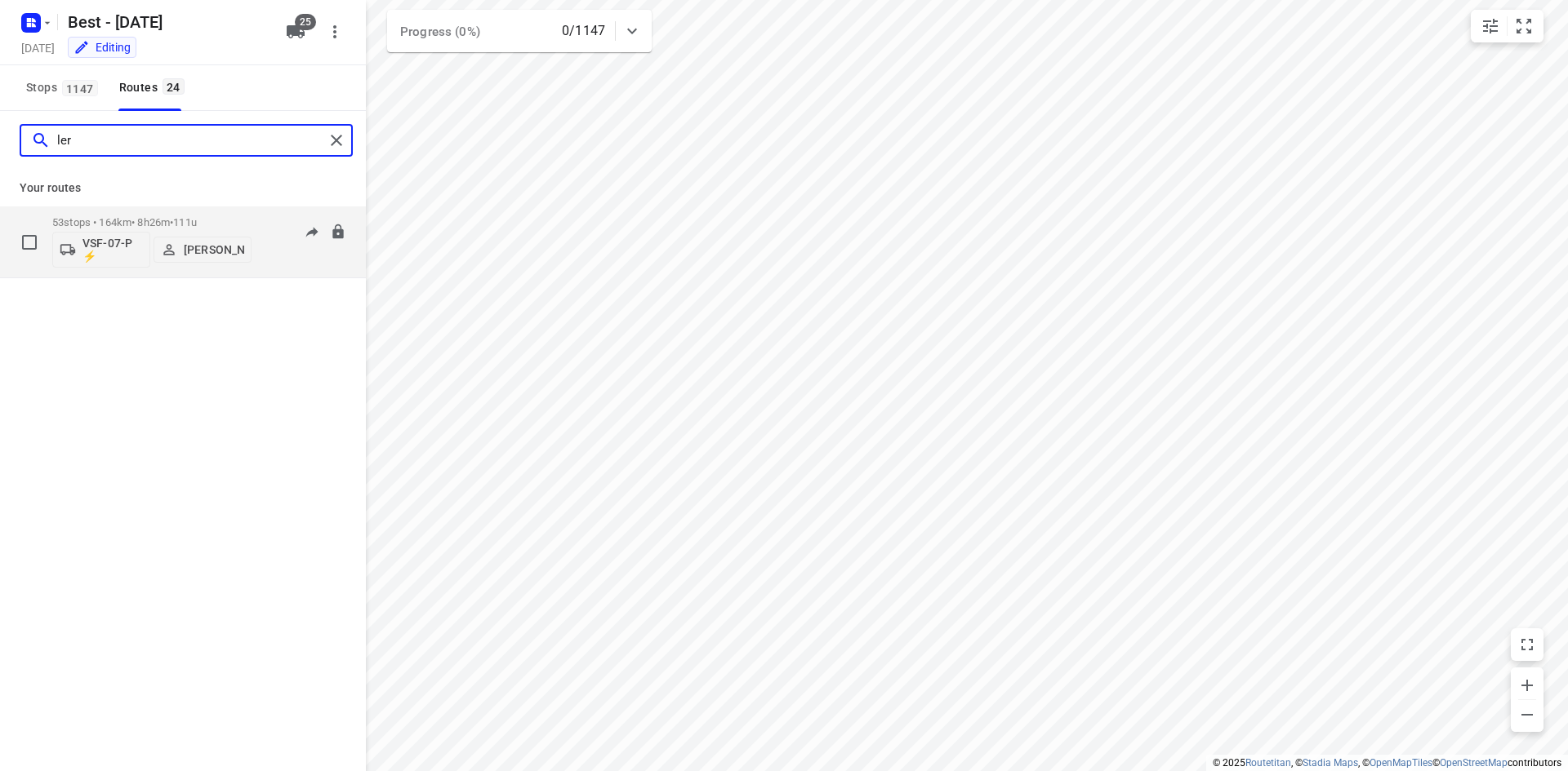
type input "ler"
click at [103, 258] on p "VSF-07-P ⚡" at bounding box center [112, 249] width 61 height 26
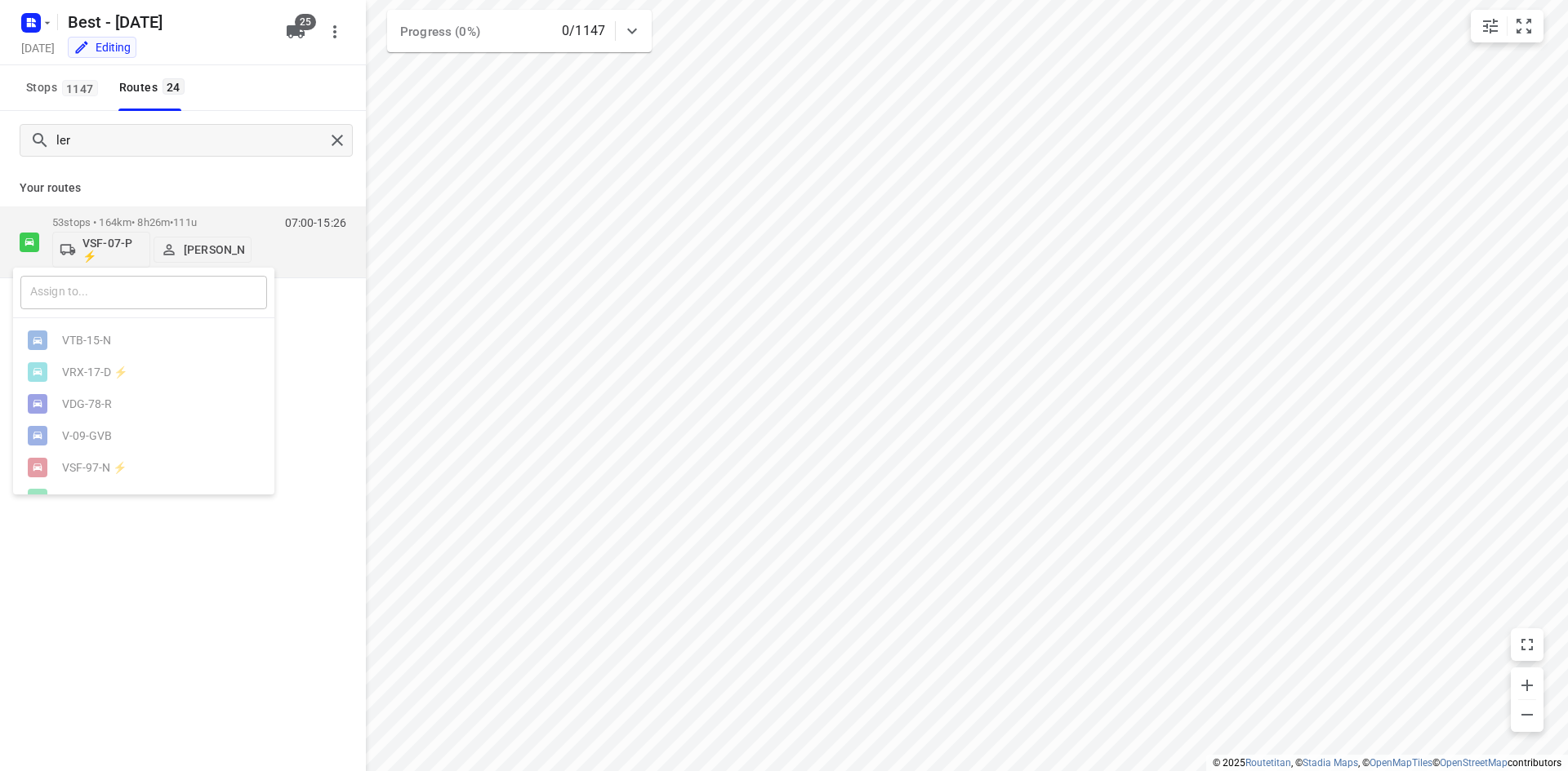
click at [118, 292] on input "text" at bounding box center [143, 292] width 246 height 34
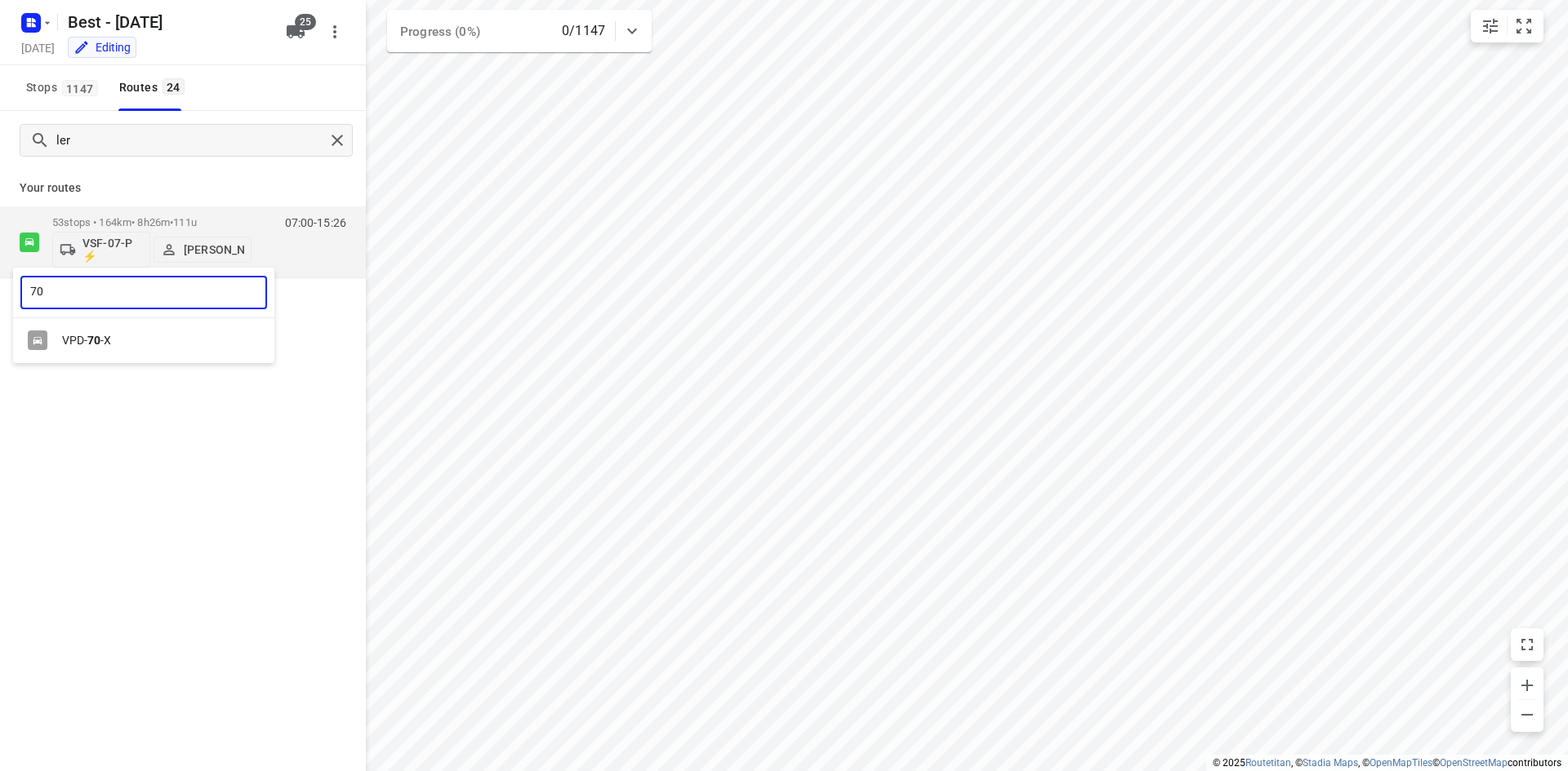
type input "70"
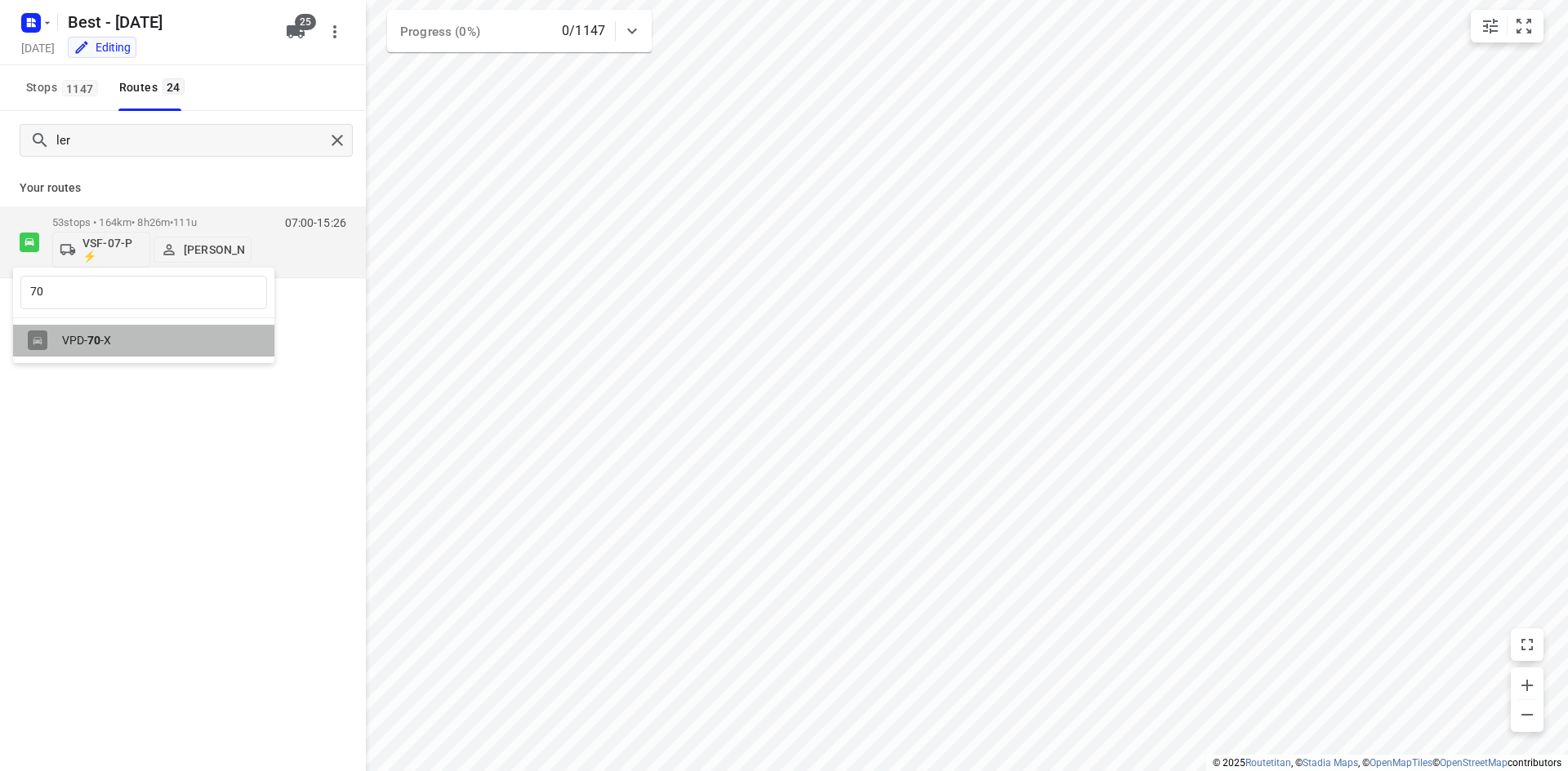
click at [181, 336] on div "VPD- 70 -X" at bounding box center [148, 341] width 172 height 14
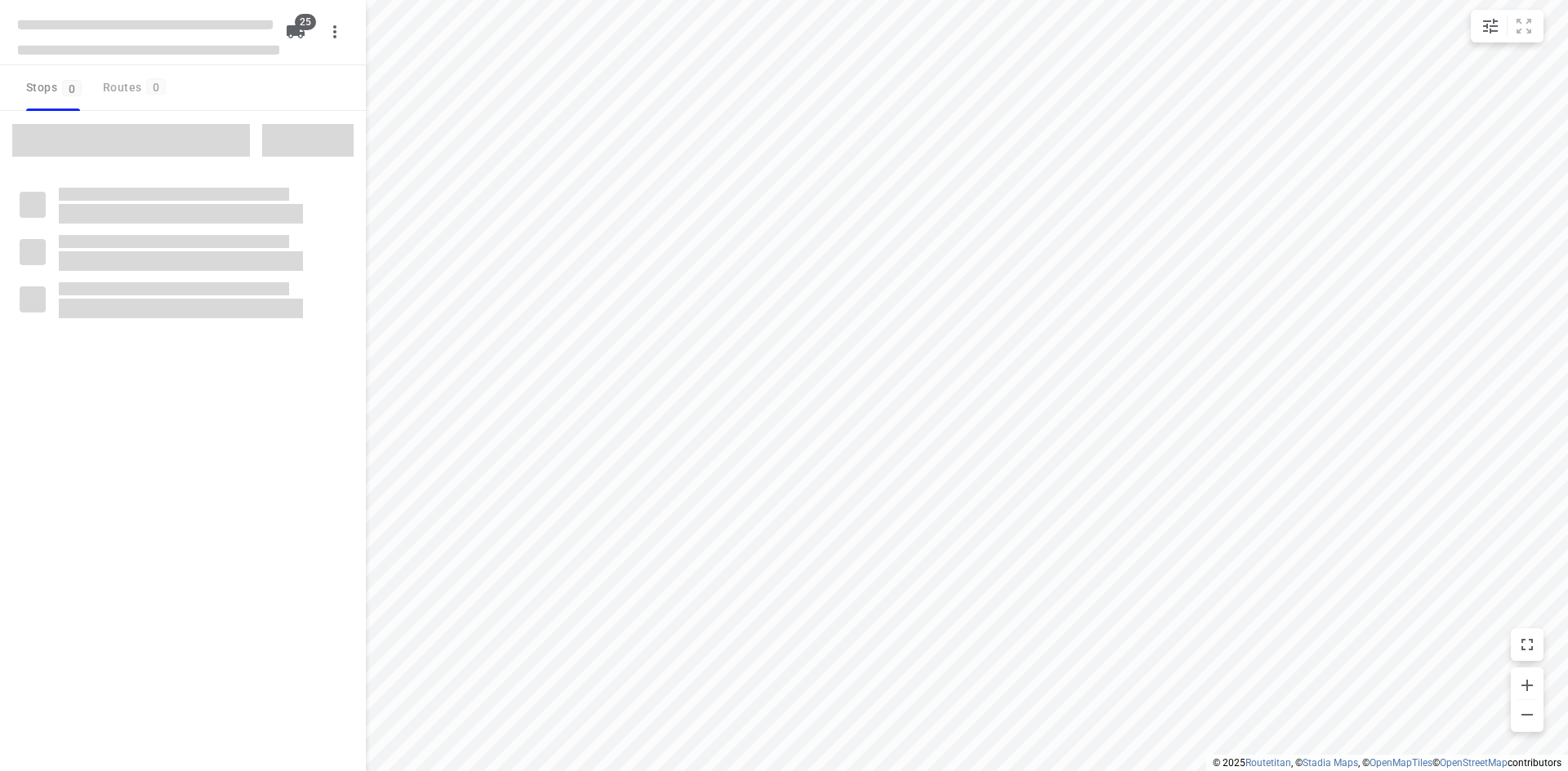
checkbox input "true"
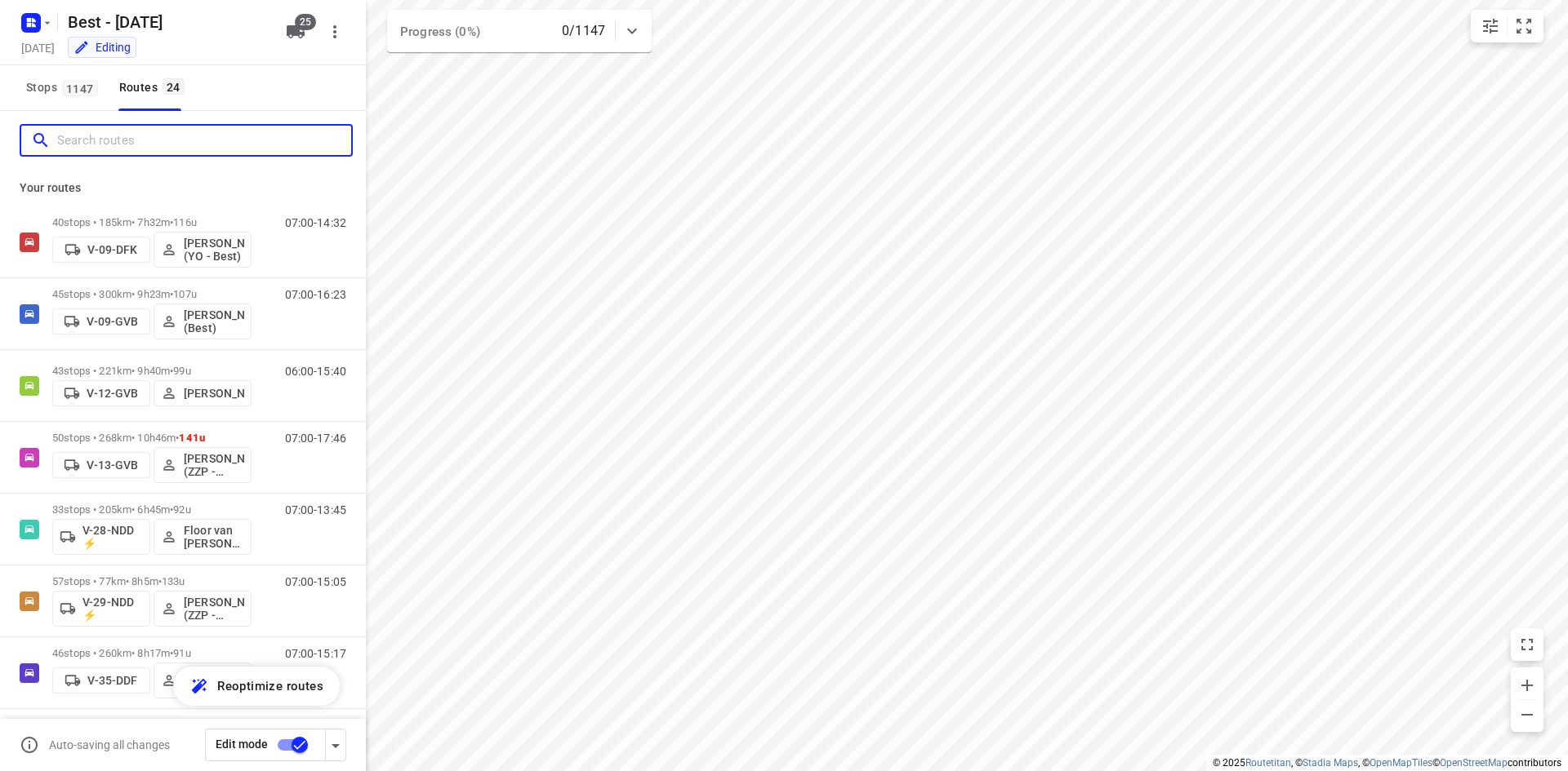
click at [133, 135] on input "Search routes" at bounding box center [204, 141] width 294 height 25
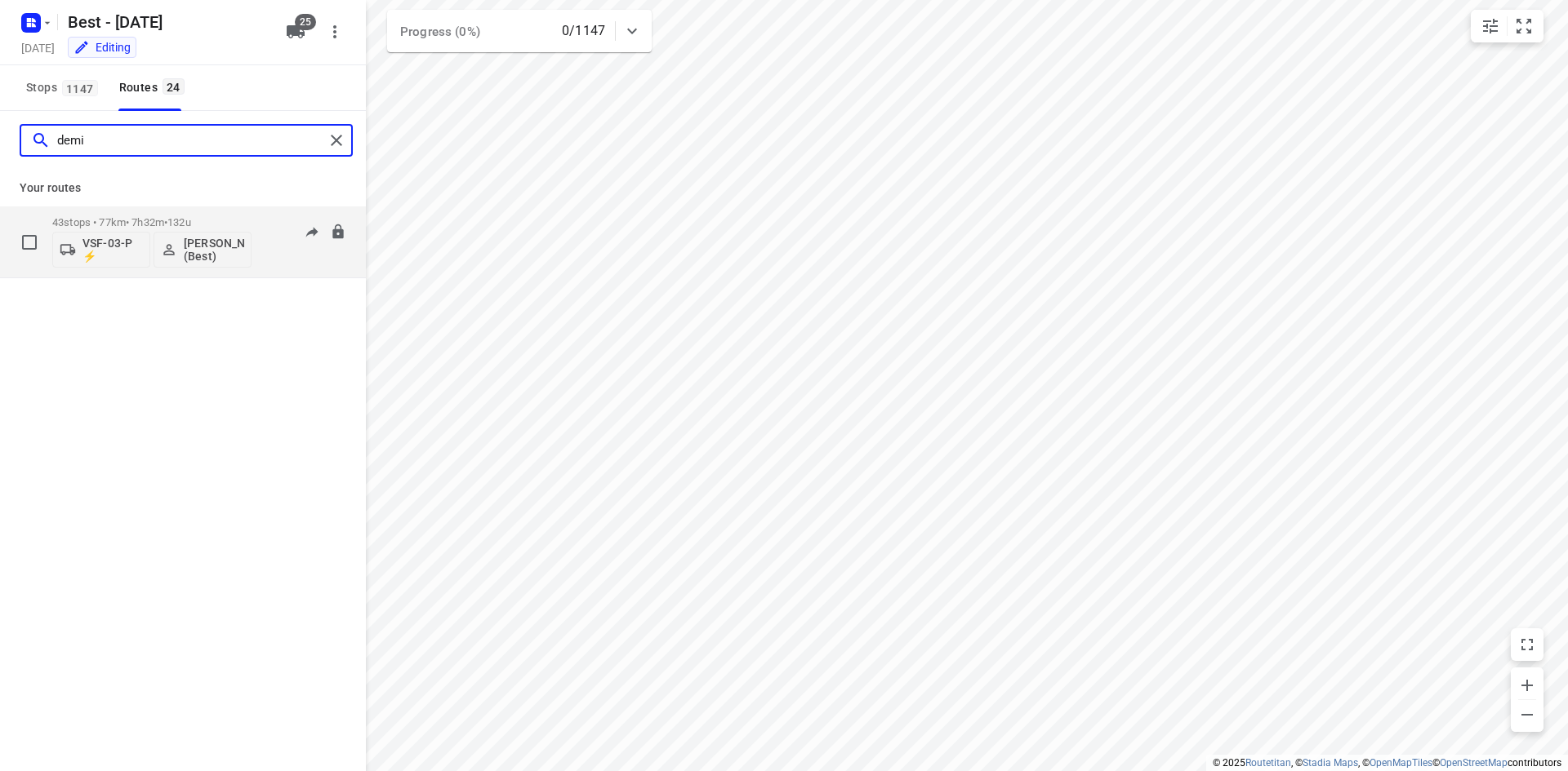
type input "demi"
click at [108, 240] on p "VSF-03-P ⚡" at bounding box center [112, 249] width 61 height 26
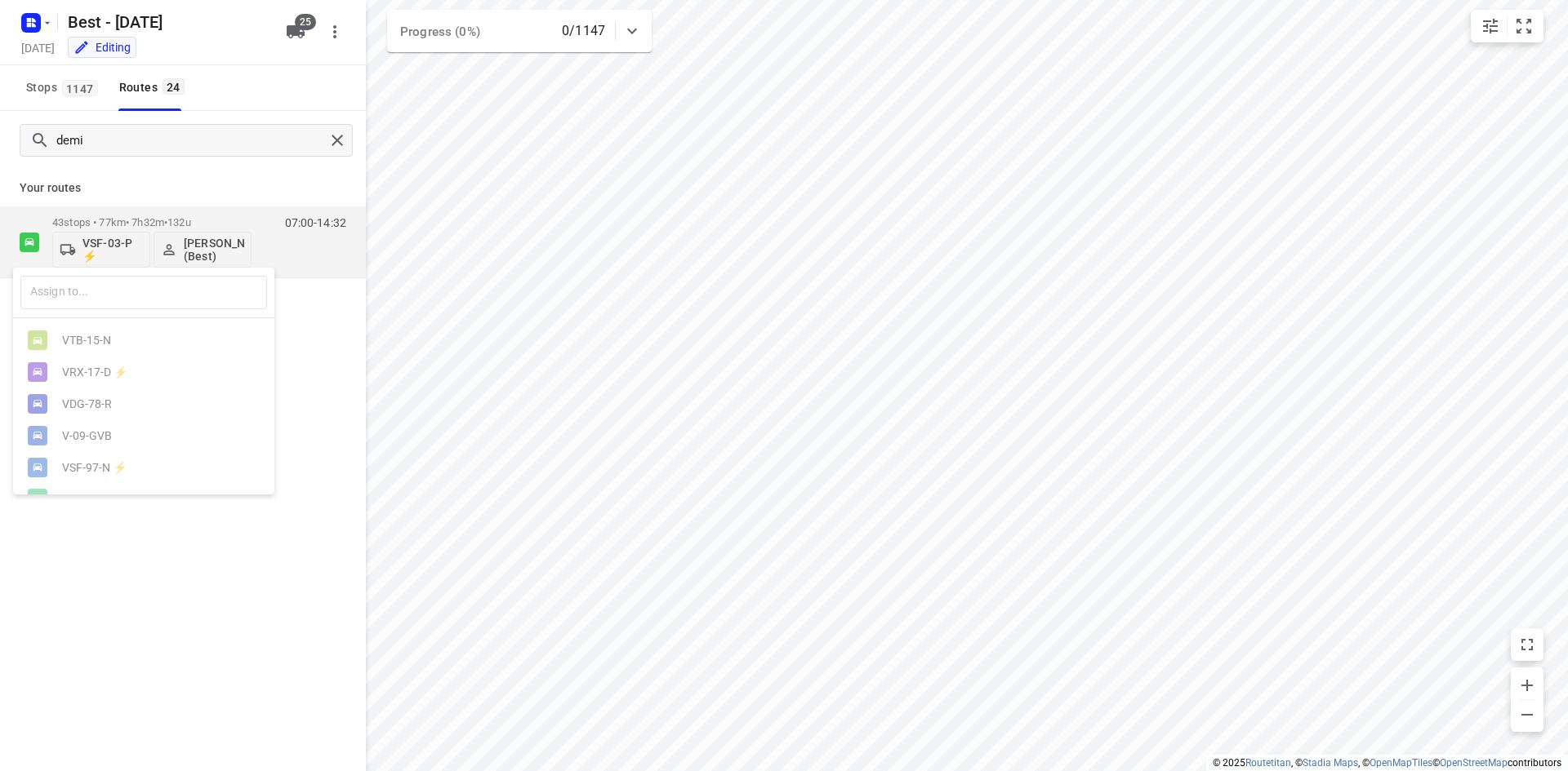
click at [101, 315] on div "​" at bounding box center [144, 292] width 262 height 50
click at [108, 304] on input "text" at bounding box center [143, 292] width 246 height 34
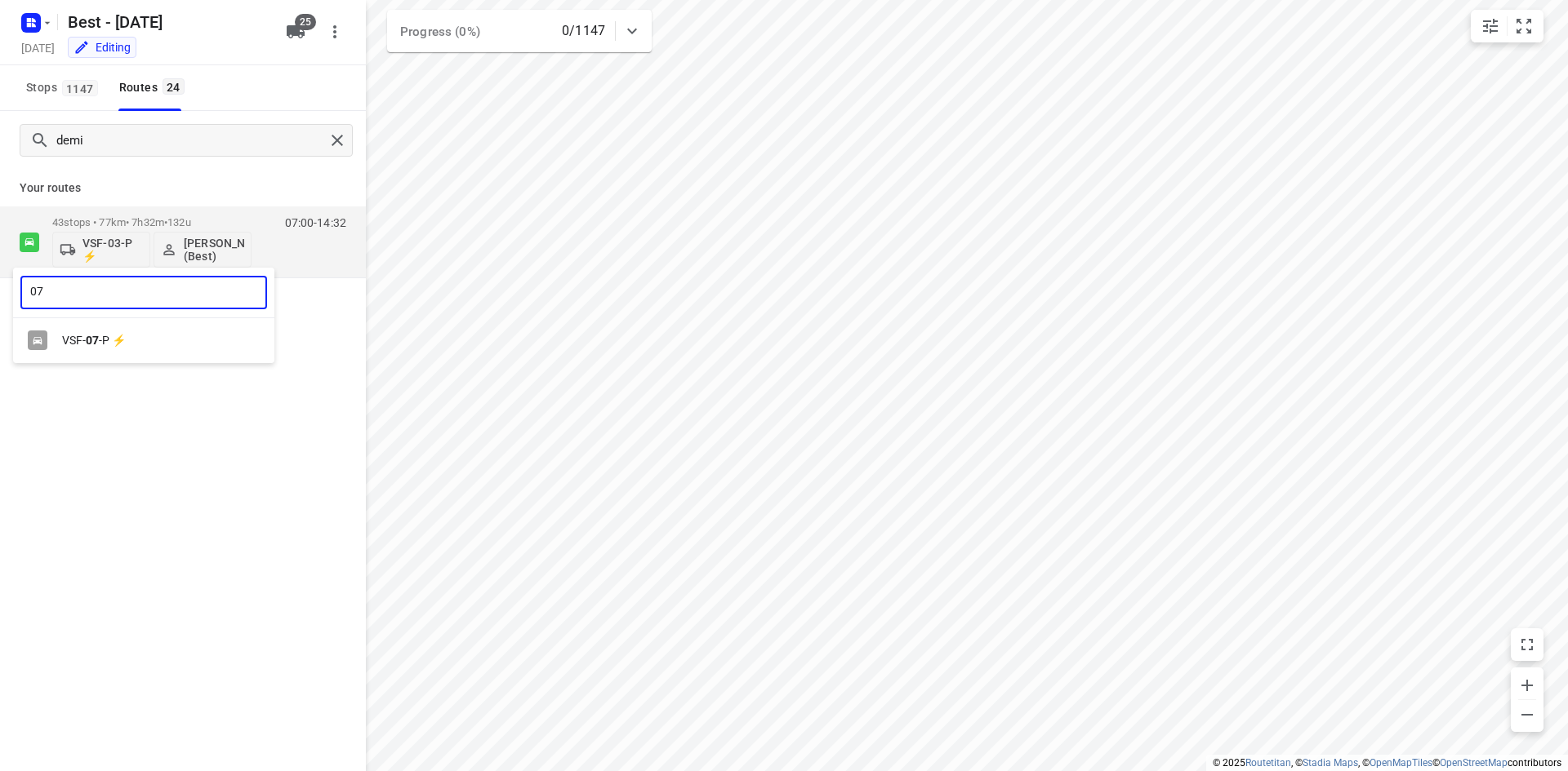
type input "07"
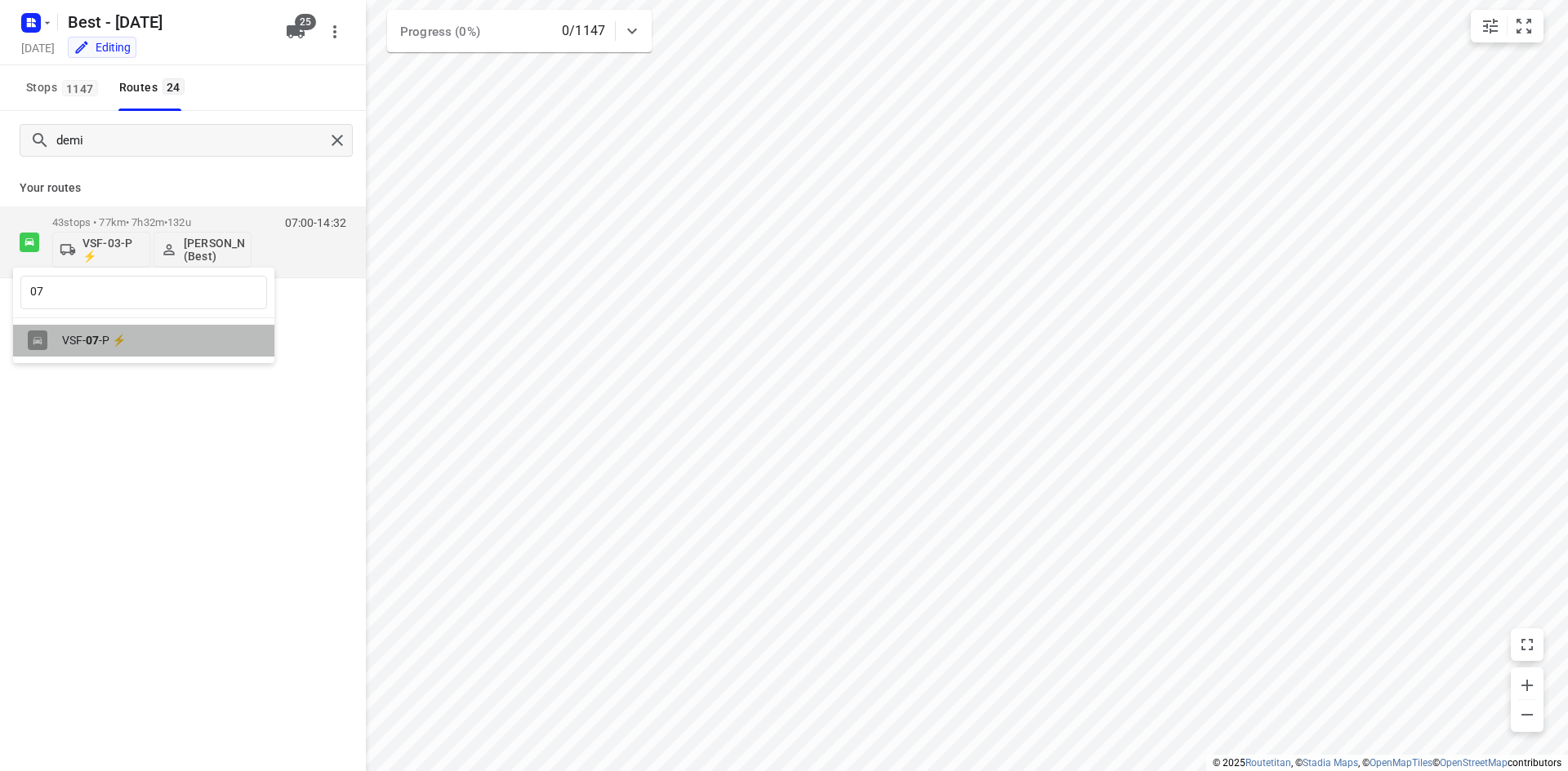
click at [107, 331] on div "VSF- 07 -P ⚡" at bounding box center [144, 341] width 262 height 32
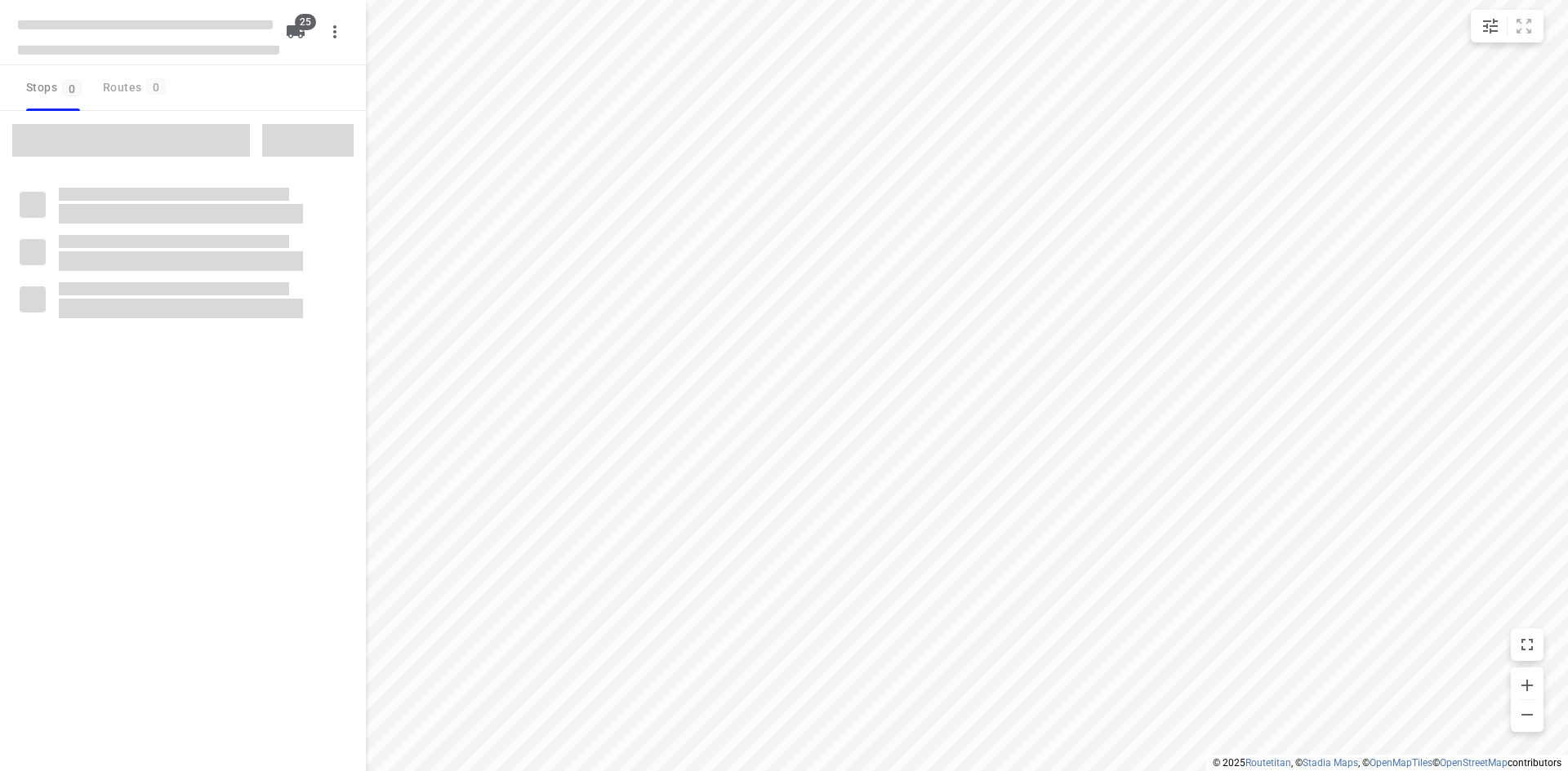
checkbox input "true"
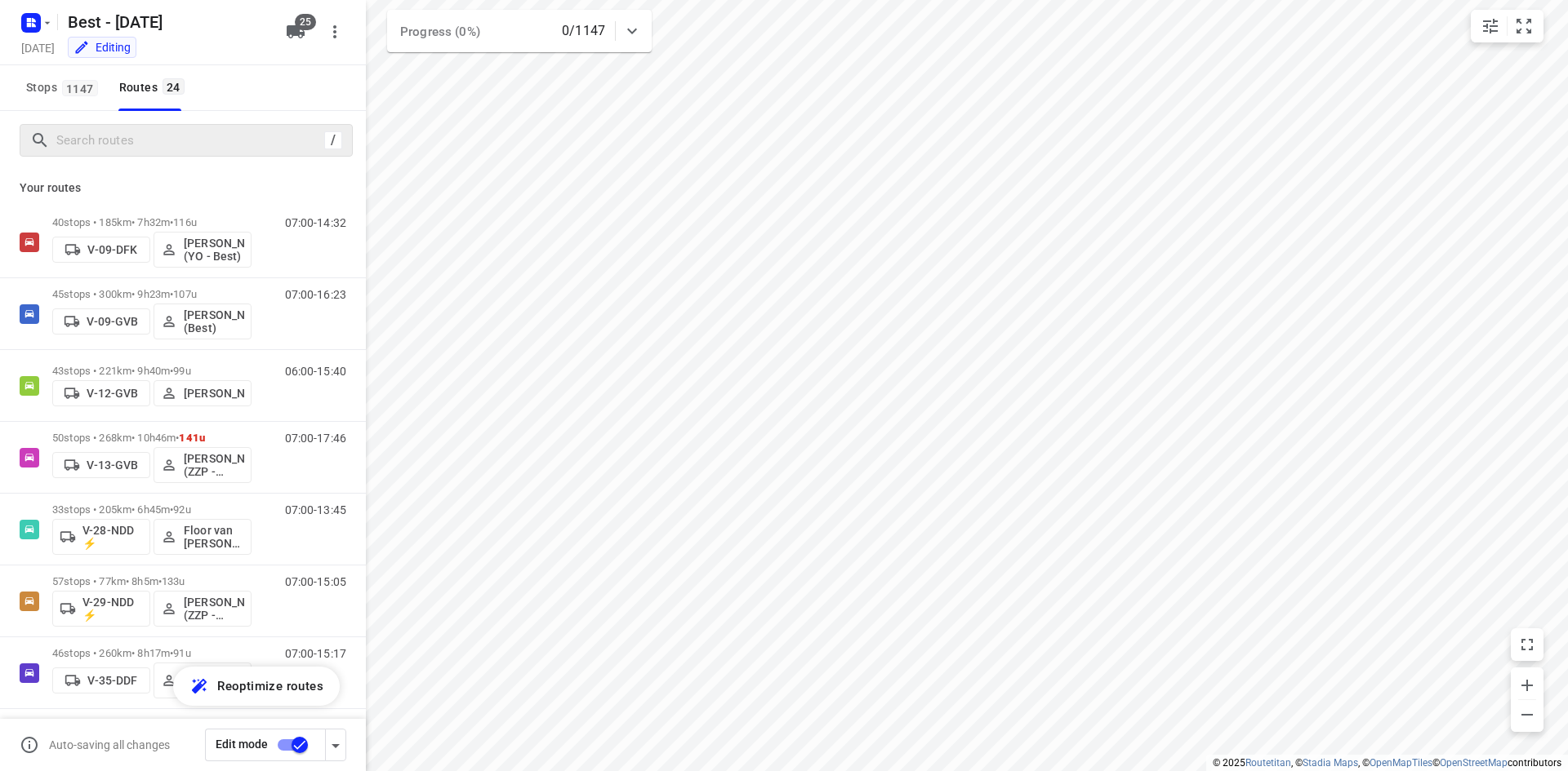
click at [156, 126] on div "/" at bounding box center [185, 141] width 333 height 33
click at [196, 138] on input "Search routes" at bounding box center [187, 141] width 262 height 25
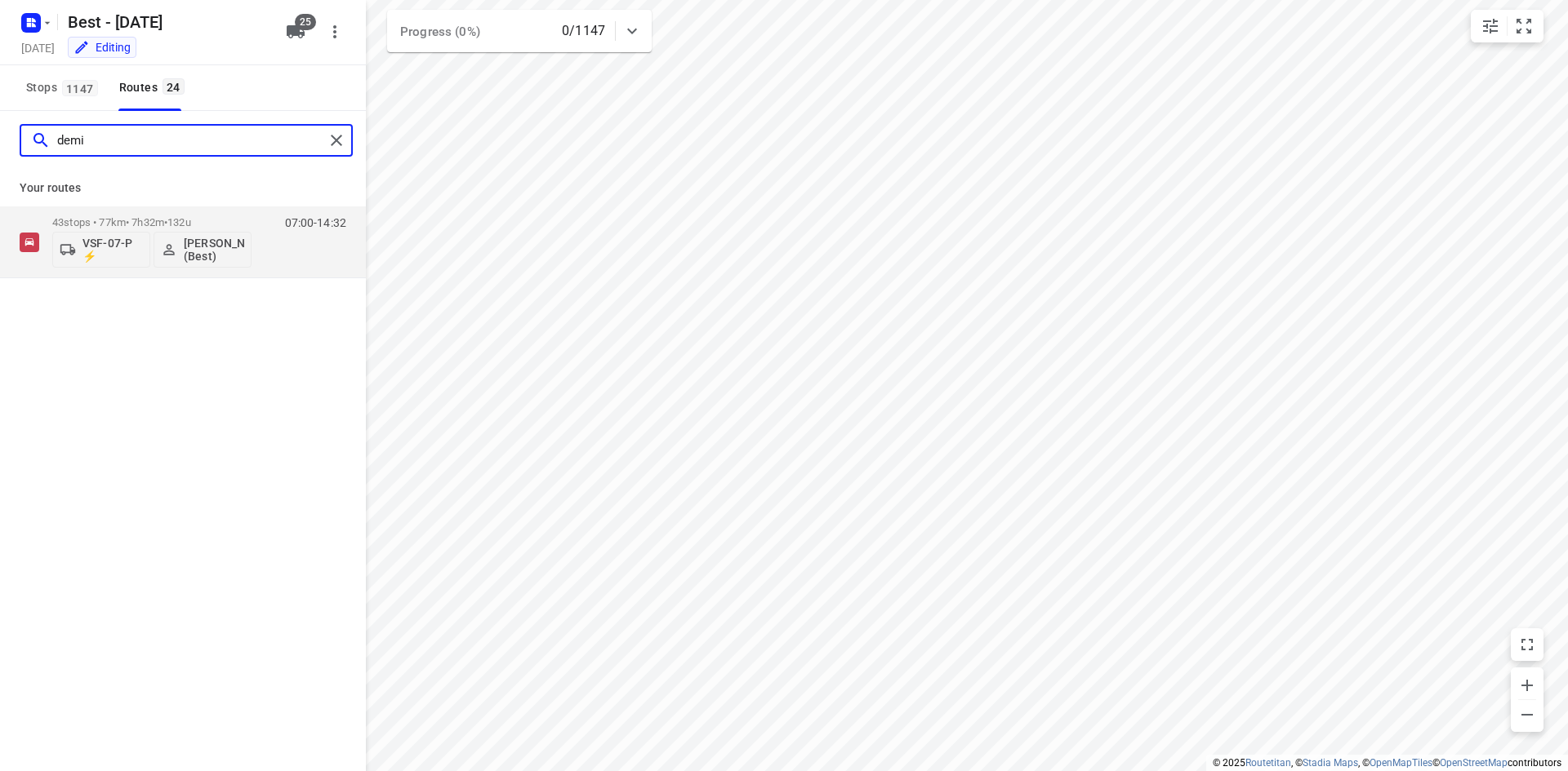
type input "demi"
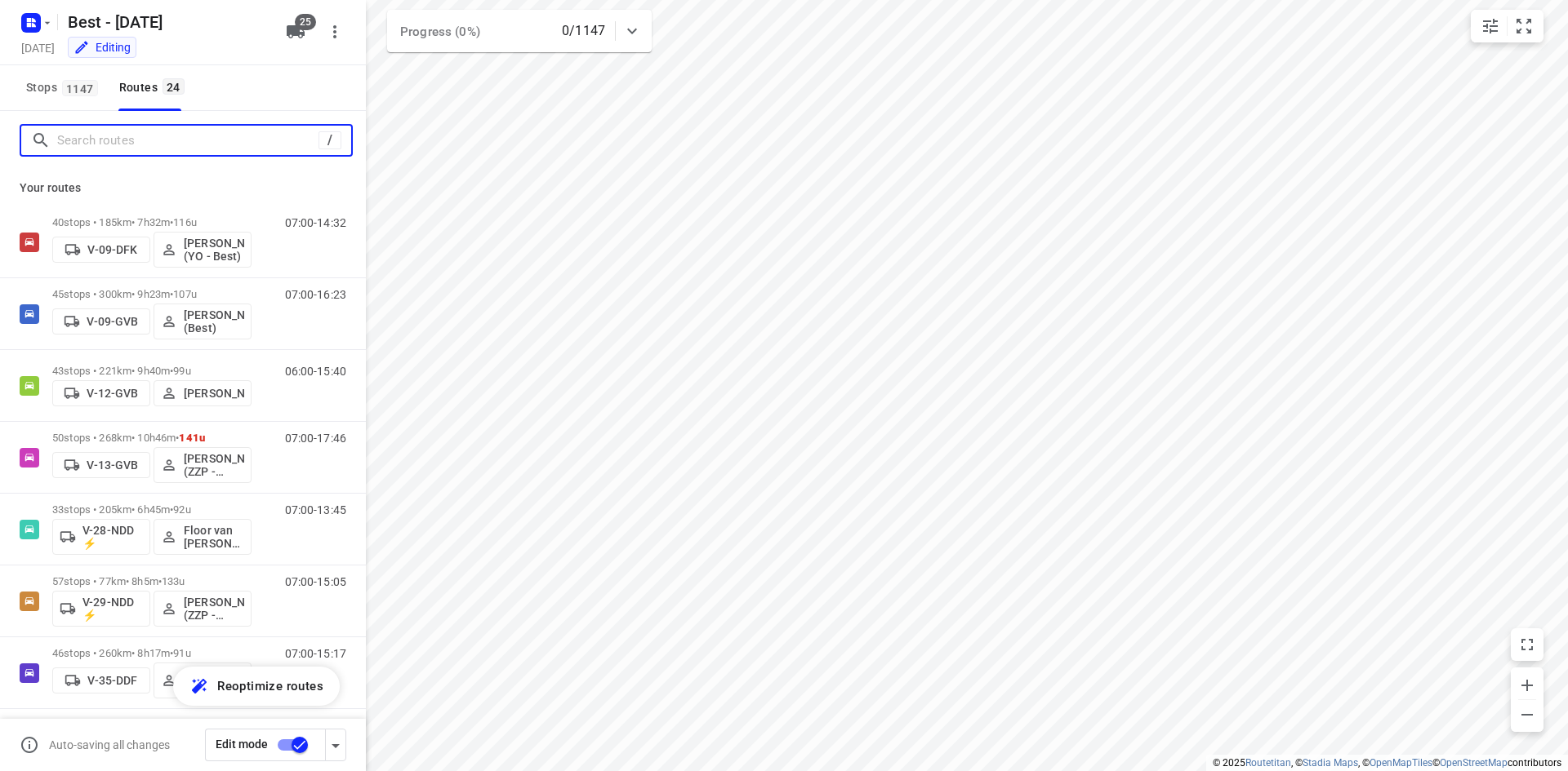
click at [273, 146] on input "Search routes" at bounding box center [187, 141] width 262 height 25
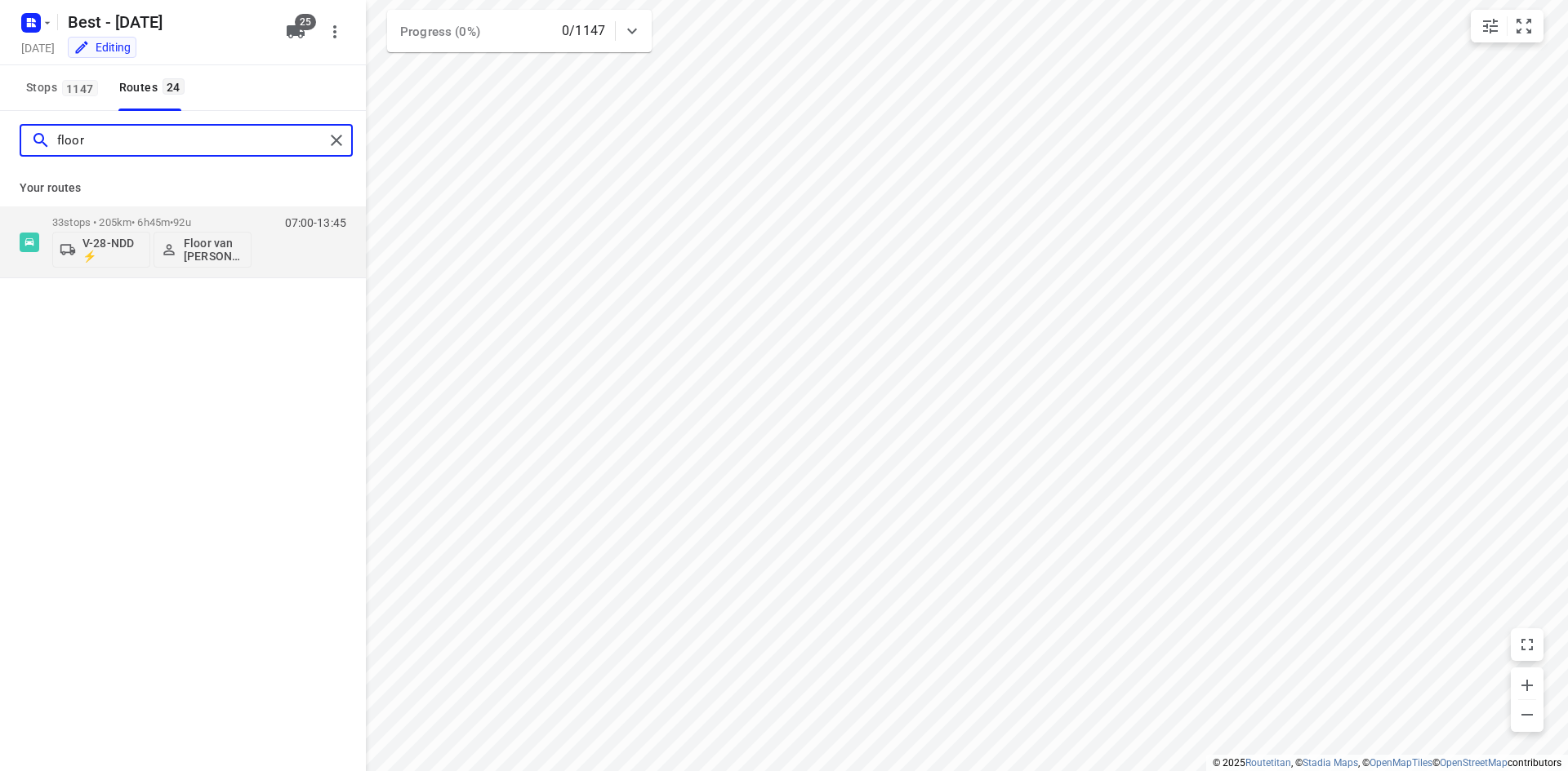
type input "floor"
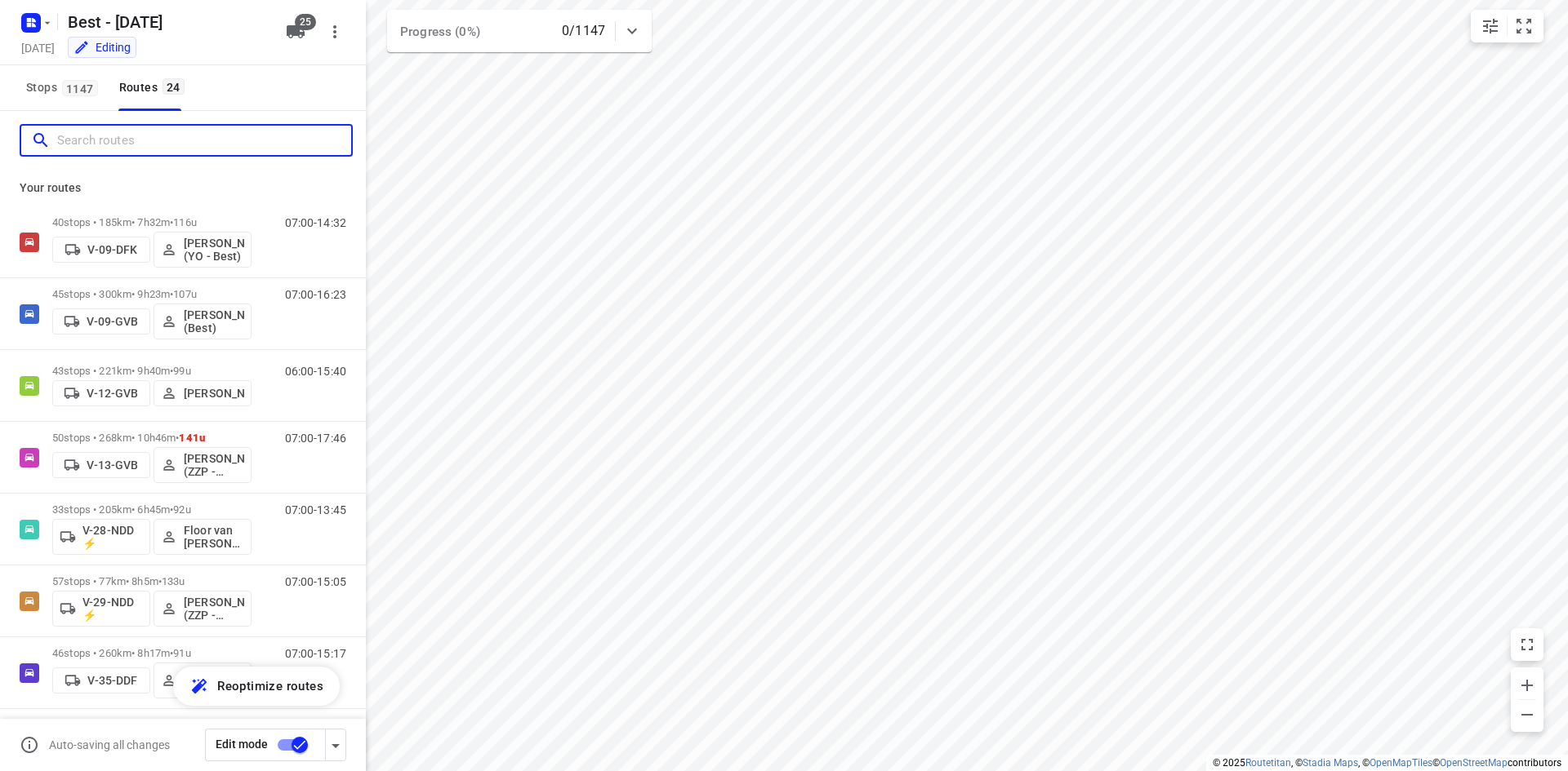
click at [309, 138] on input "Search routes" at bounding box center [204, 141] width 294 height 25
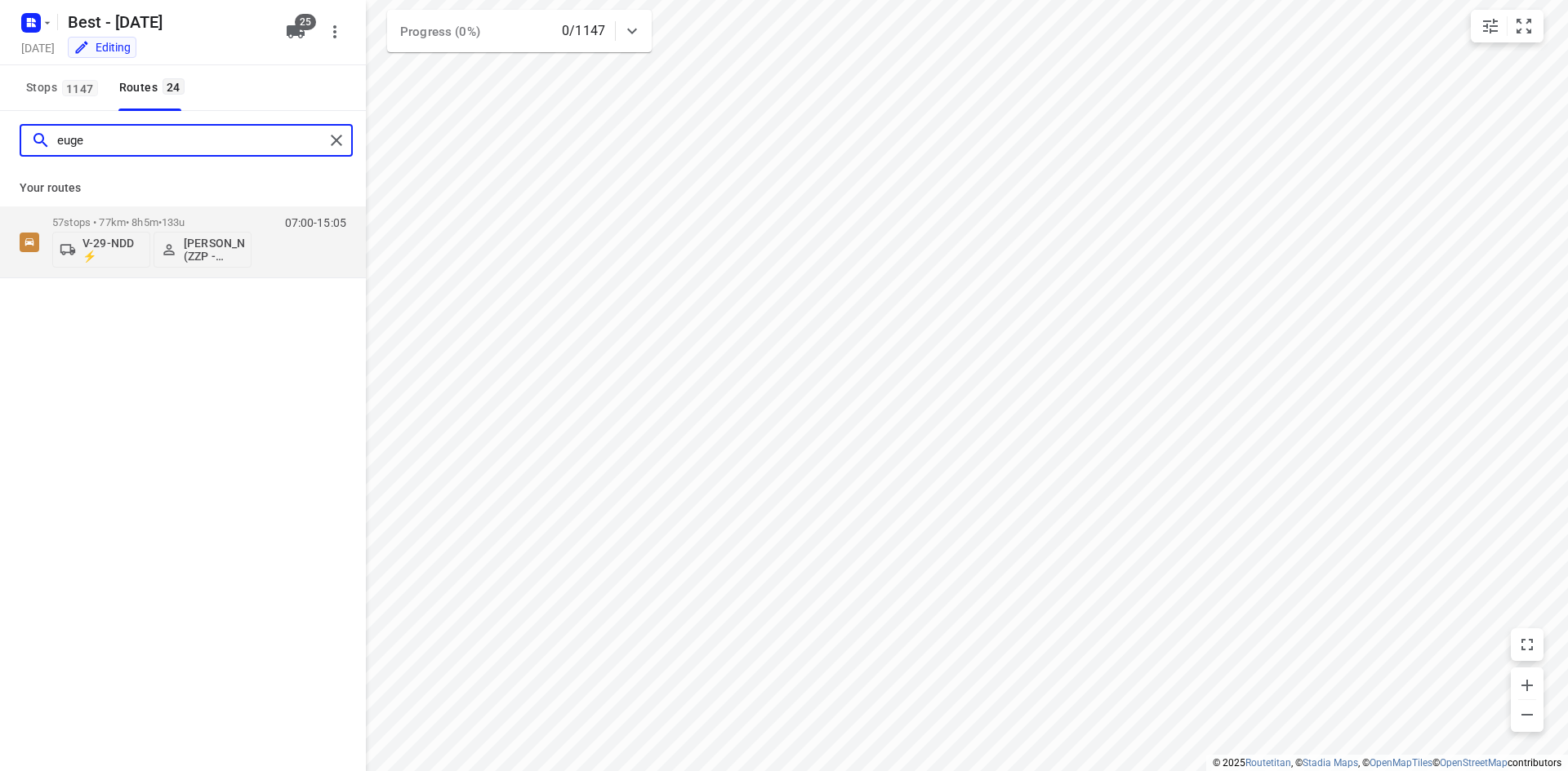
type input "euge"
click at [327, 127] on div "euge" at bounding box center [185, 141] width 333 height 33
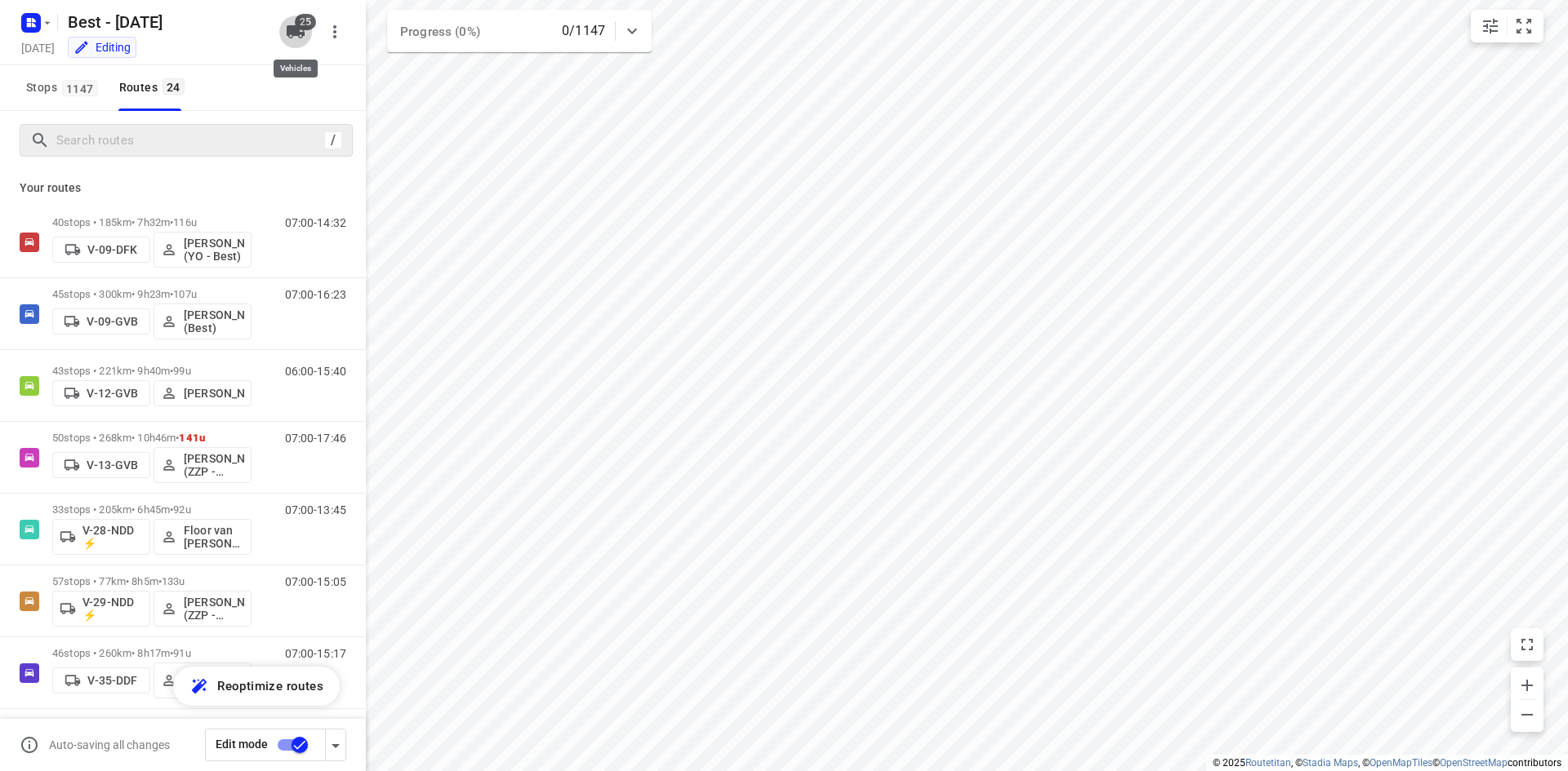
click at [287, 28] on icon "button" at bounding box center [295, 32] width 18 height 14
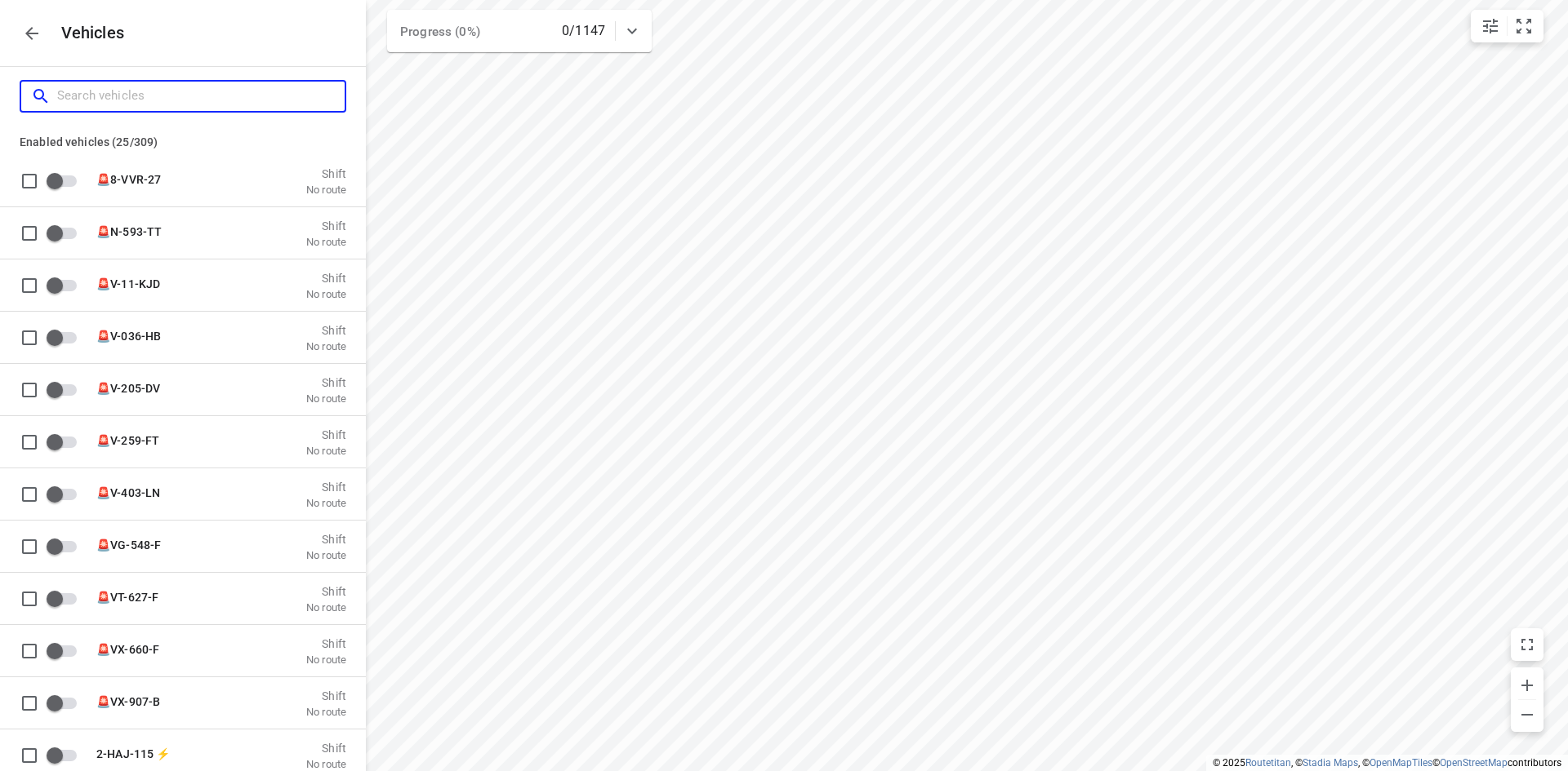
click at [245, 100] on input "Search vehicles" at bounding box center [201, 96] width 288 height 25
type input "03"
checkbox input "true"
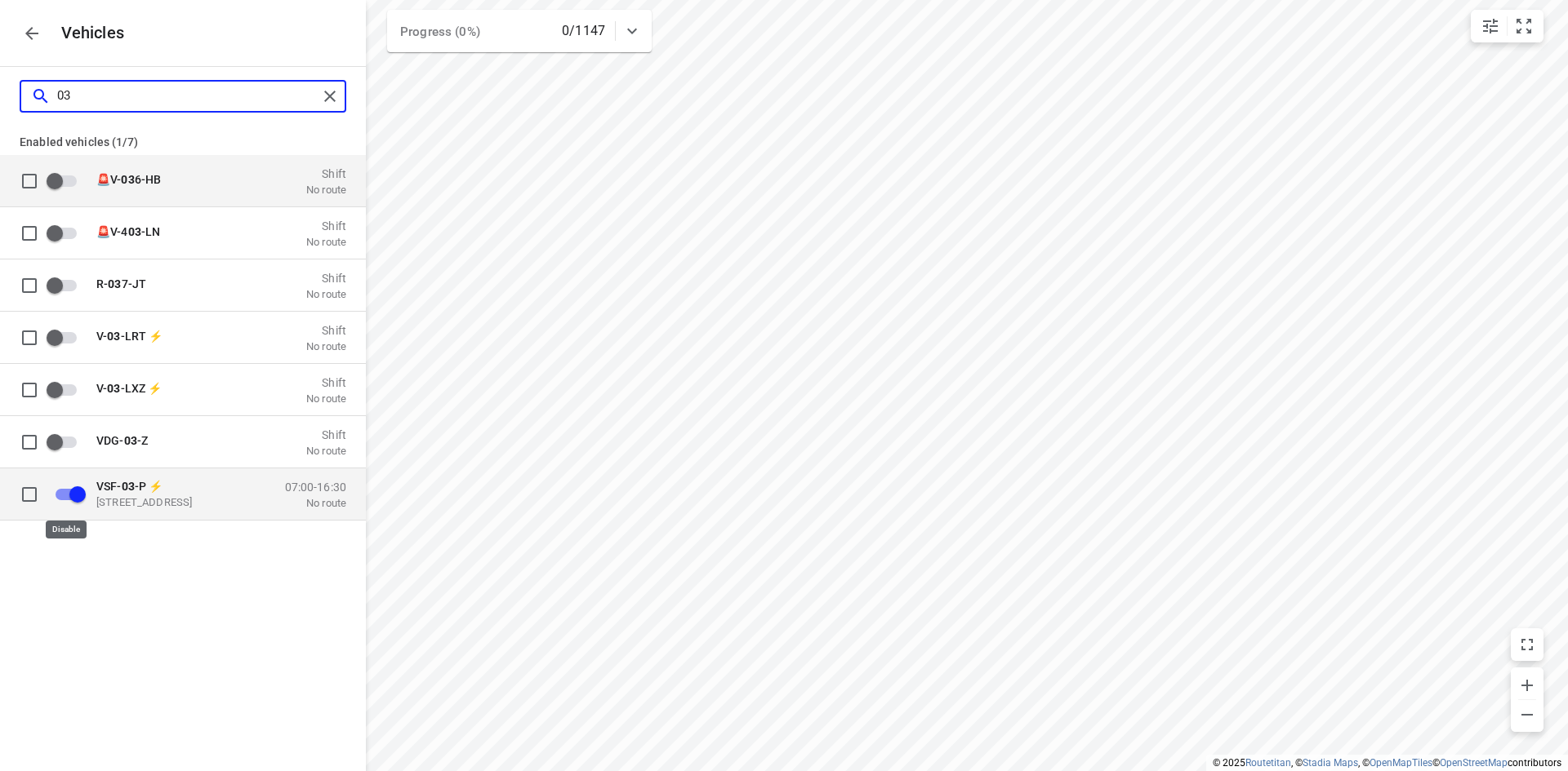
type input "03"
click at [77, 501] on input "grid" at bounding box center [77, 494] width 93 height 31
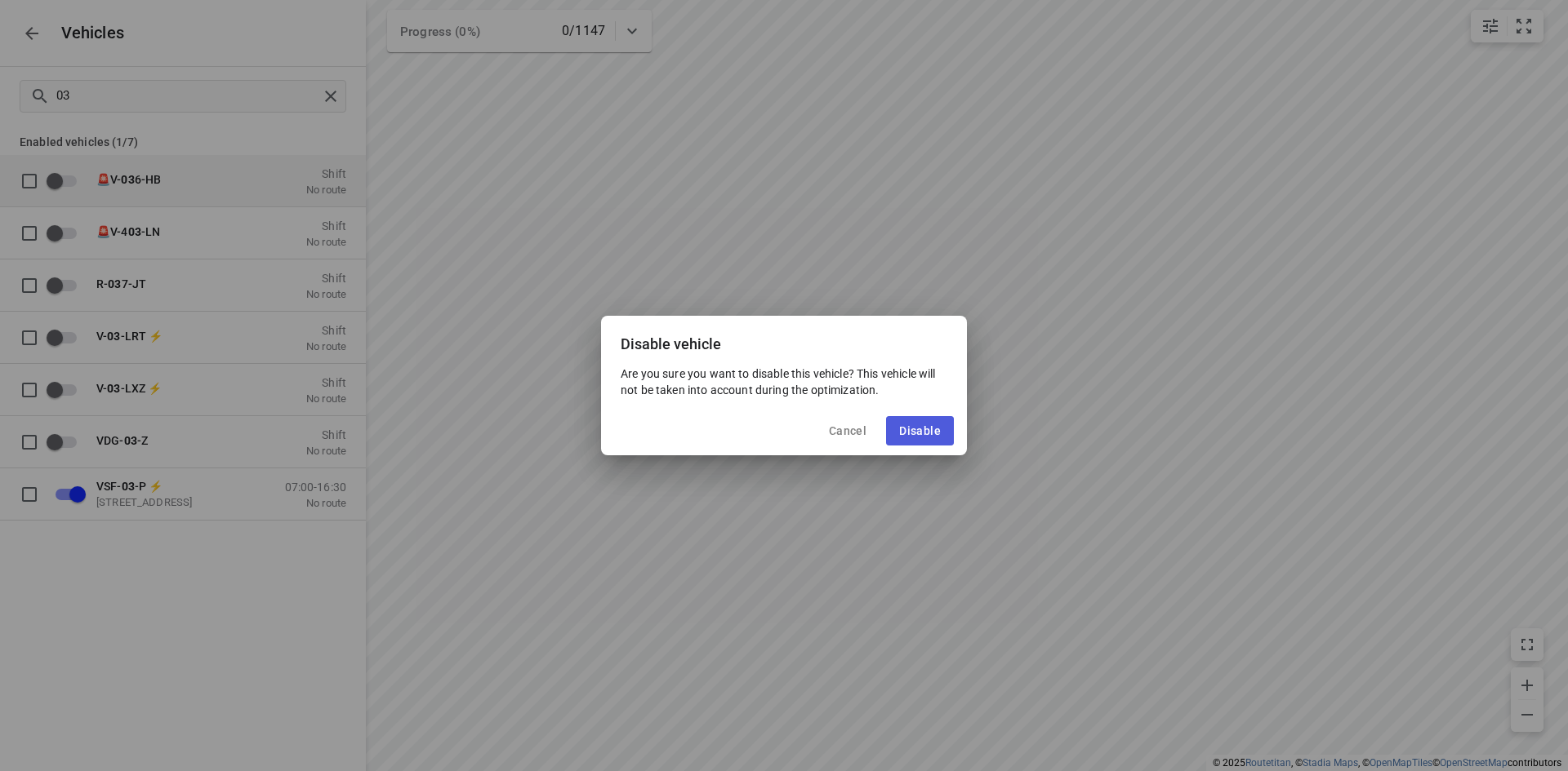
click at [915, 433] on span "Disable" at bounding box center [919, 431] width 42 height 14
checkbox input "false"
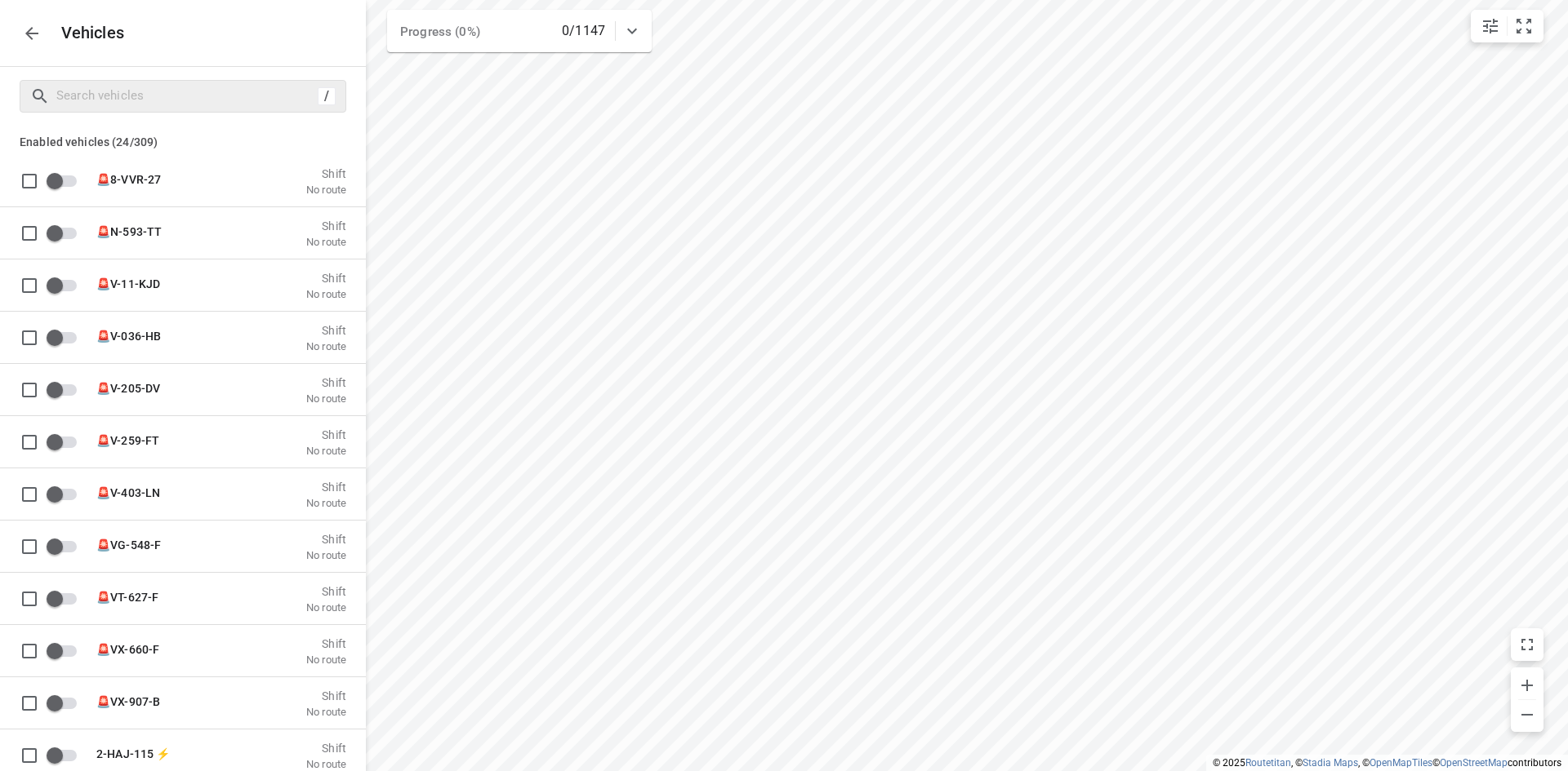
click at [38, 30] on icon "button" at bounding box center [32, 34] width 19 height 19
